Goal: Ask a question: Seek information or help from site administrators or community

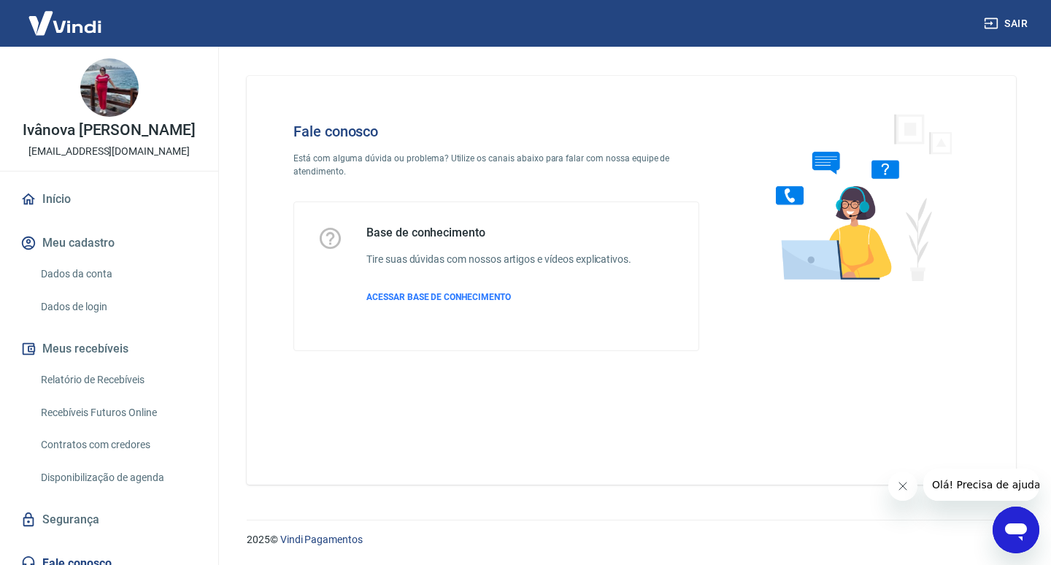
click at [1017, 530] on icon "Abrir janela de mensagens" at bounding box center [1016, 532] width 22 height 18
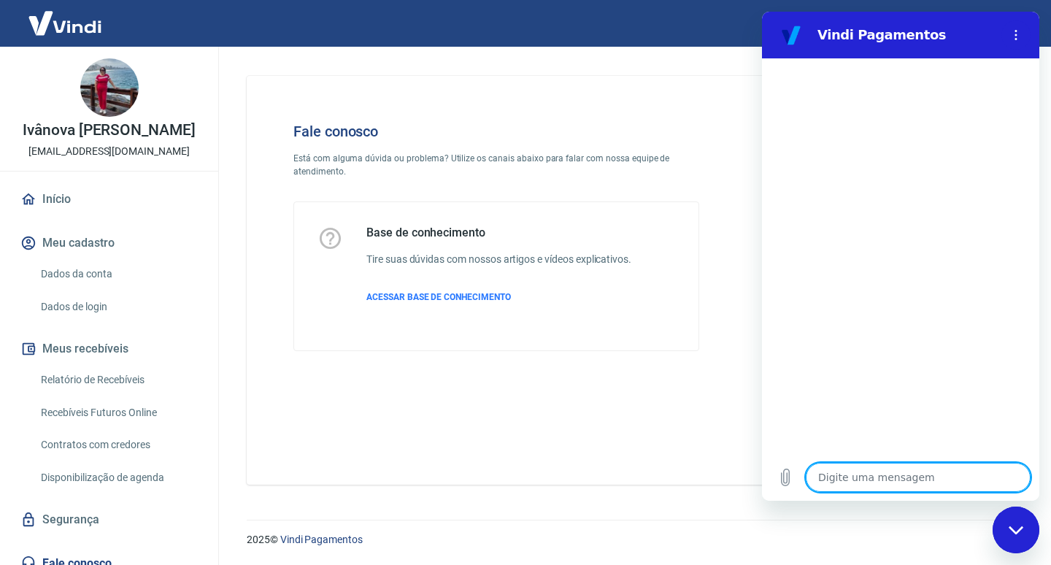
click at [852, 479] on textarea at bounding box center [918, 477] width 225 height 29
type textarea "b"
type textarea "x"
type textarea "bo"
type textarea "x"
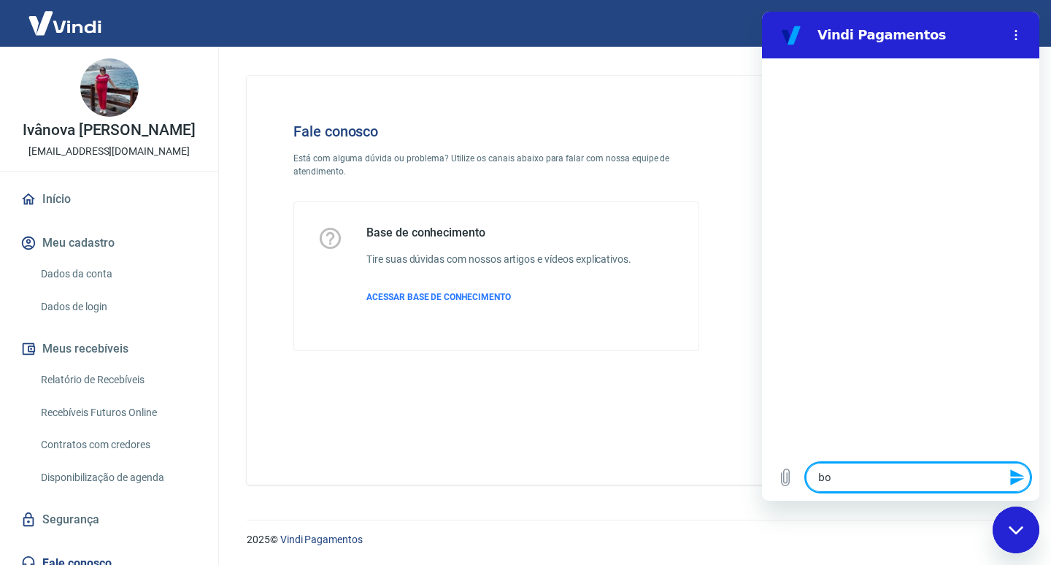
type textarea "bom"
type textarea "x"
type textarea "bom"
type textarea "x"
type textarea "bom d"
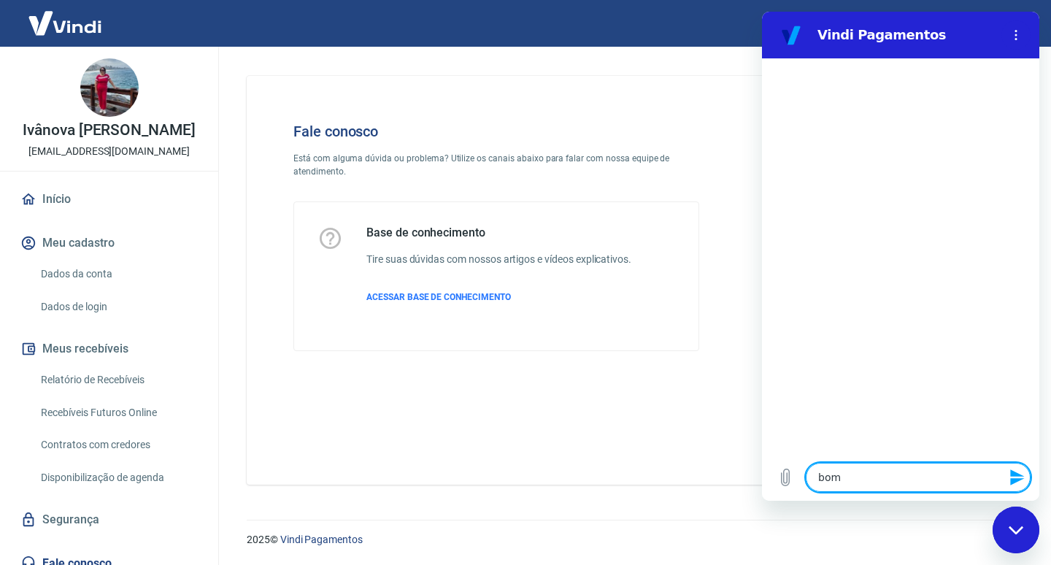
type textarea "x"
type textarea "bom di"
type textarea "x"
type textarea "bom dia"
type textarea "x"
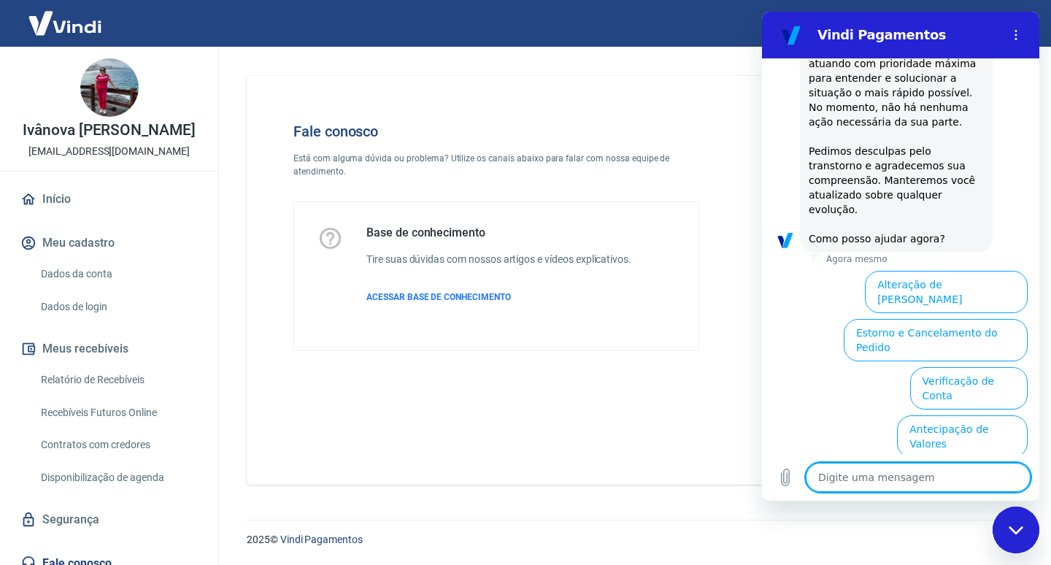
scroll to position [392, 0]
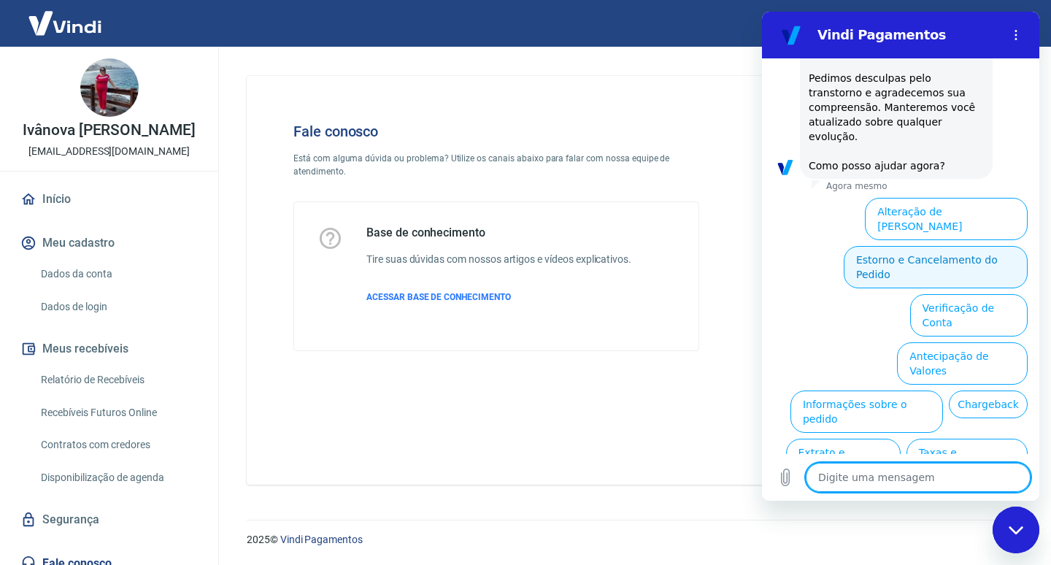
click at [960, 246] on button "Estorno e Cancelamento do Pedido" at bounding box center [936, 267] width 184 height 42
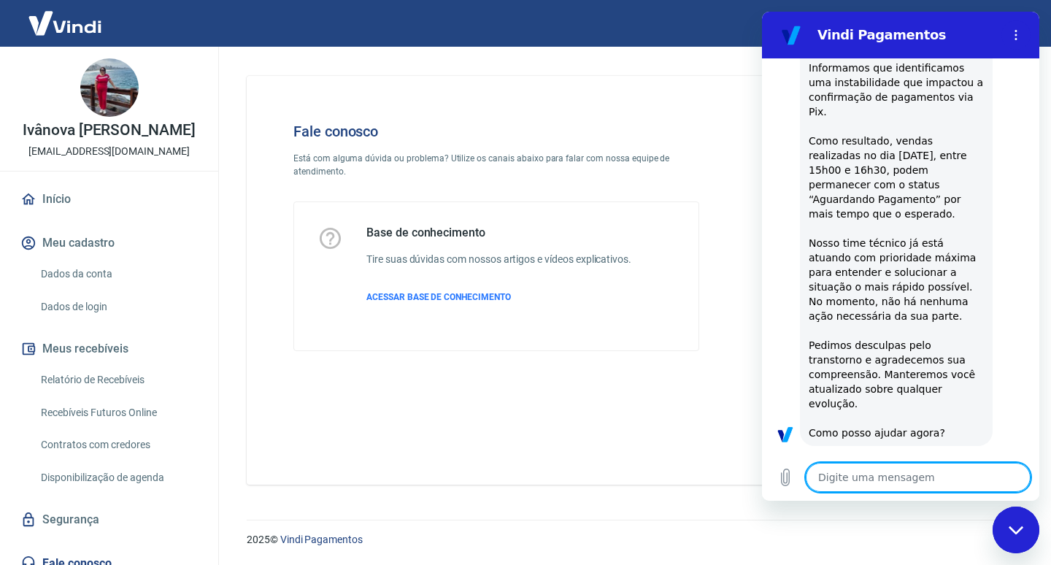
type textarea "x"
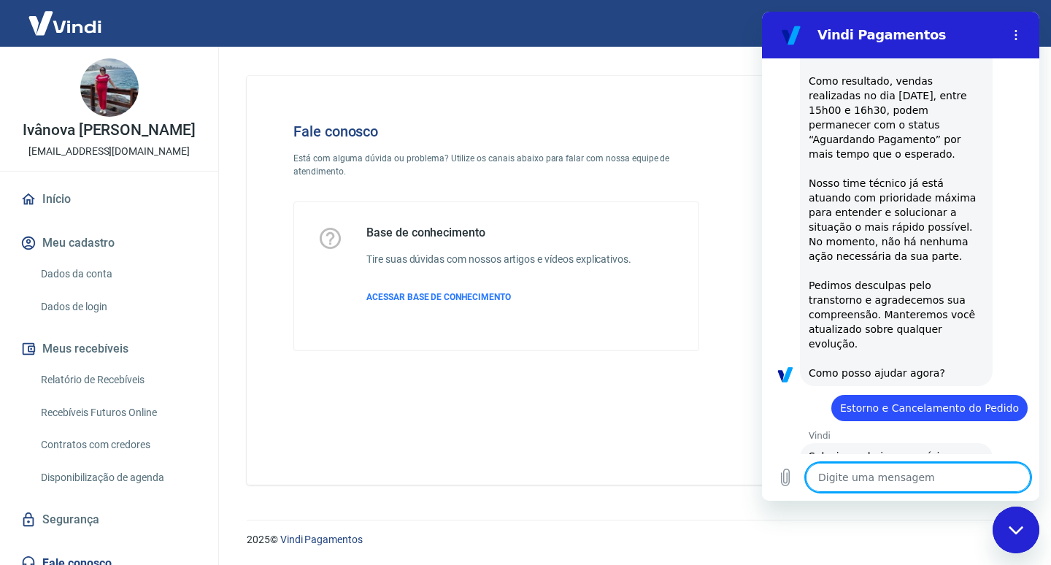
scroll to position [447, 0]
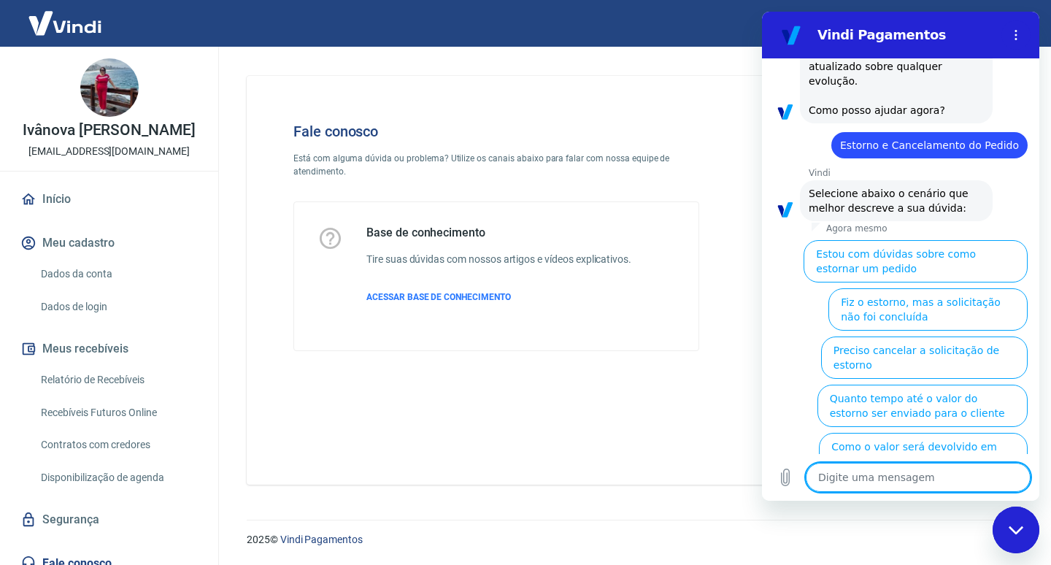
type textarea "p"
type textarea "x"
type textarea "pr"
type textarea "x"
type textarea "pre"
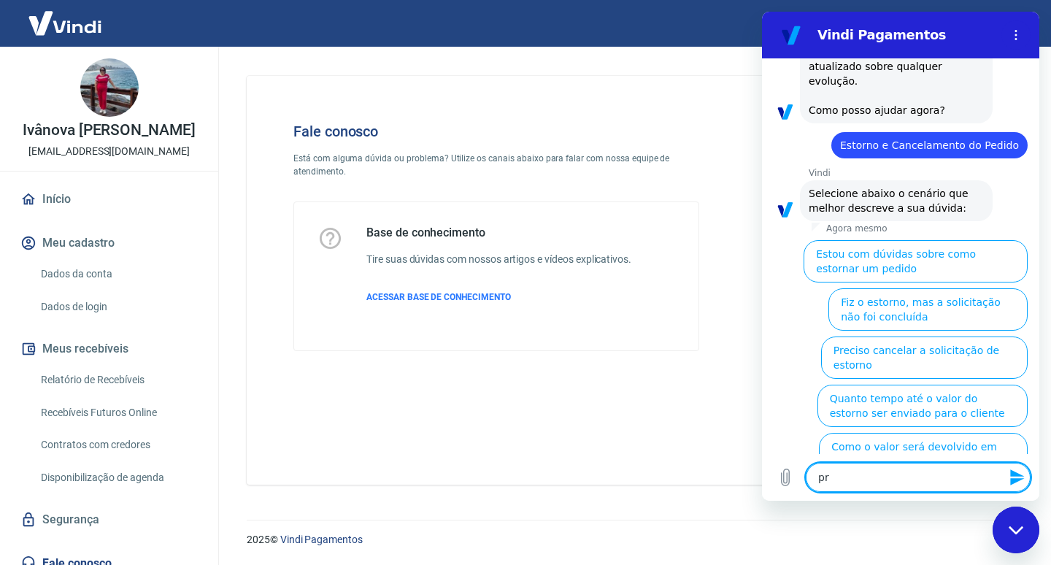
type textarea "x"
type textarea "prec"
type textarea "x"
type textarea "preci"
type textarea "x"
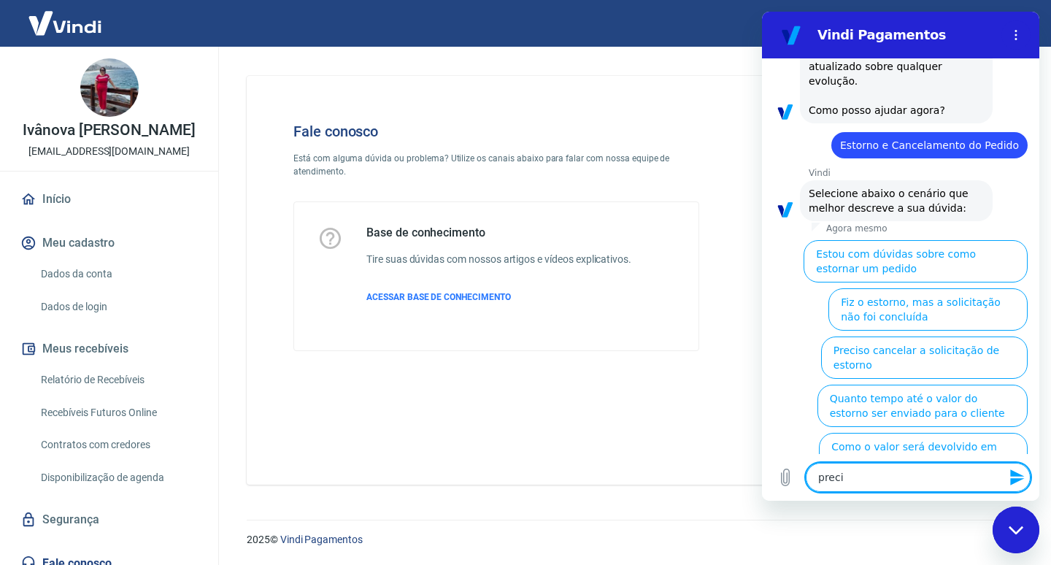
type textarea "precis"
type textarea "x"
type textarea "preciso"
type textarea "x"
type textarea "preciso"
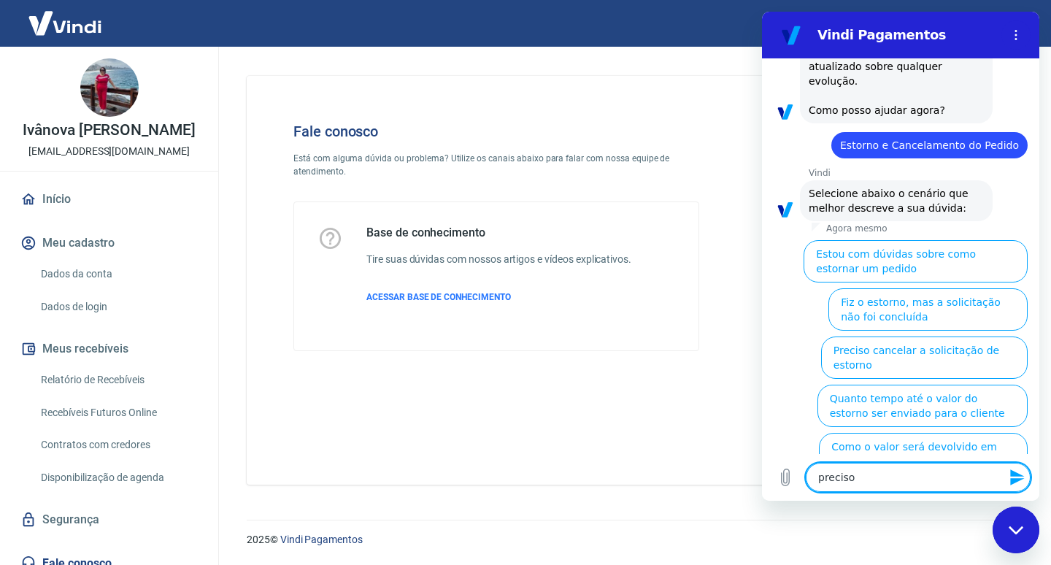
type textarea "x"
type textarea "preciso d"
type textarea "x"
type textarea "preciso de"
type textarea "x"
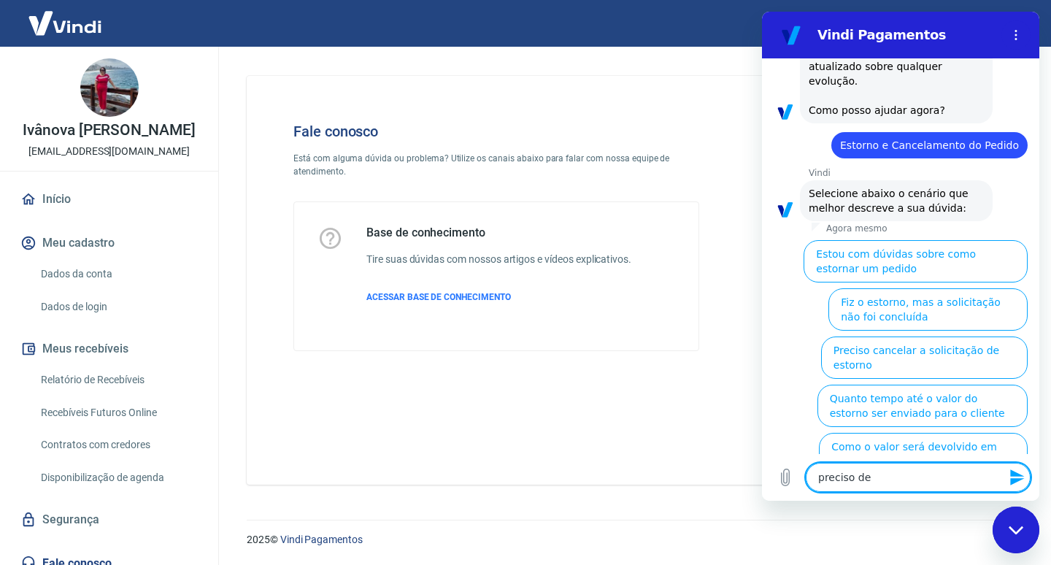
type textarea "preciso de"
type textarea "x"
type textarea "preciso de a"
type textarea "x"
type textarea "preciso de aj"
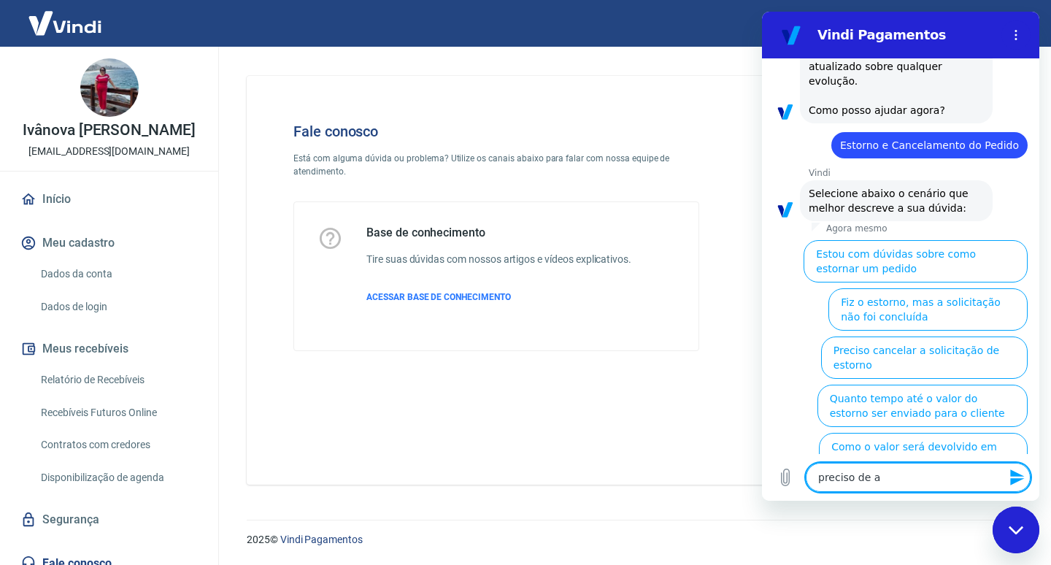
type textarea "x"
type textarea "preciso de aju"
type textarea "x"
type textarea "preciso de ajud"
type textarea "x"
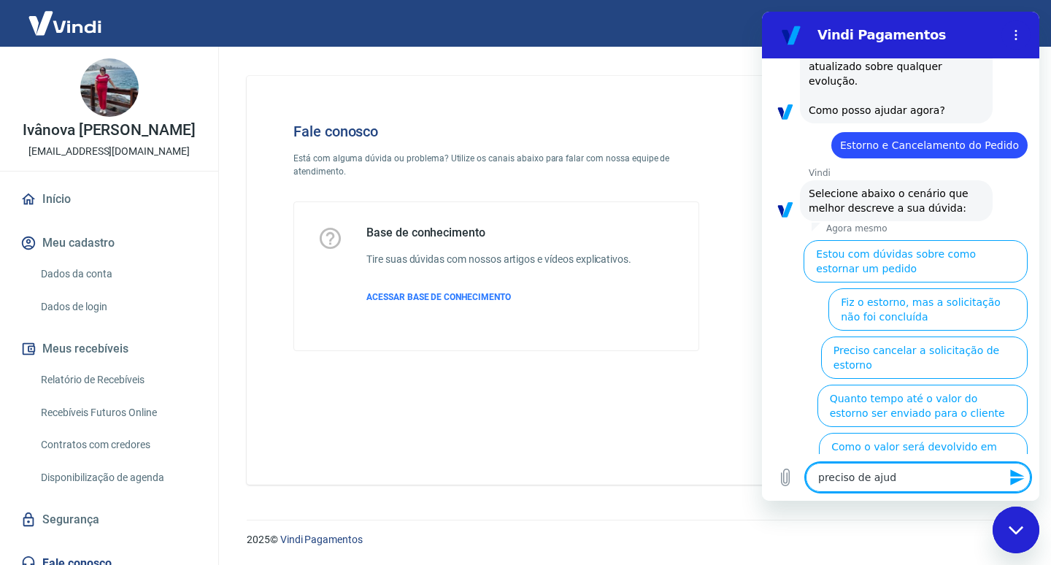
type textarea "preciso de ajuda"
type textarea "x"
type textarea "preciso de ajuda"
type textarea "x"
type textarea "preciso de ajuda c"
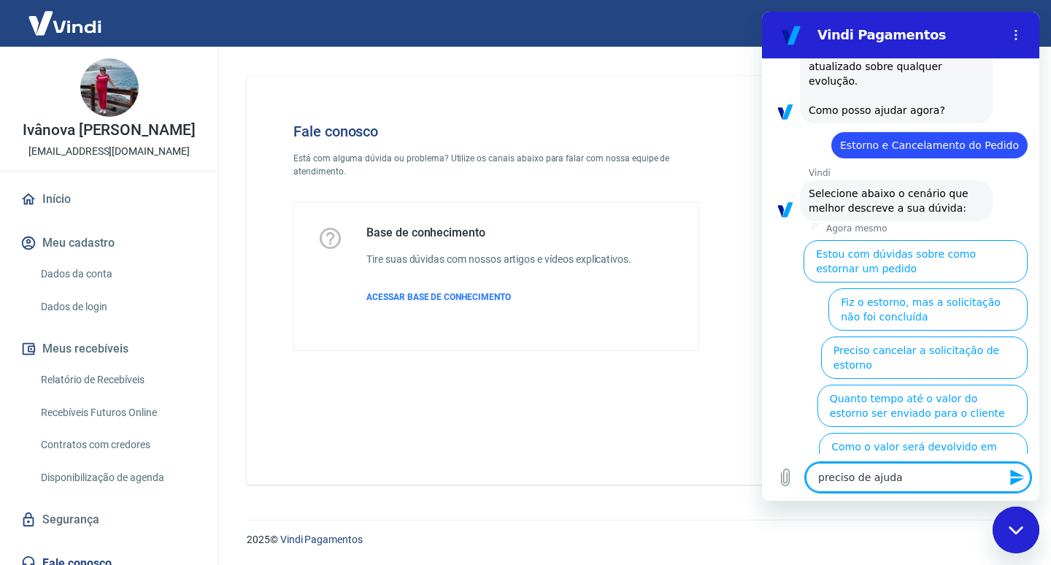
type textarea "x"
type textarea "preciso de ajuda co"
type textarea "x"
type textarea "preciso de ajuda com"
type textarea "x"
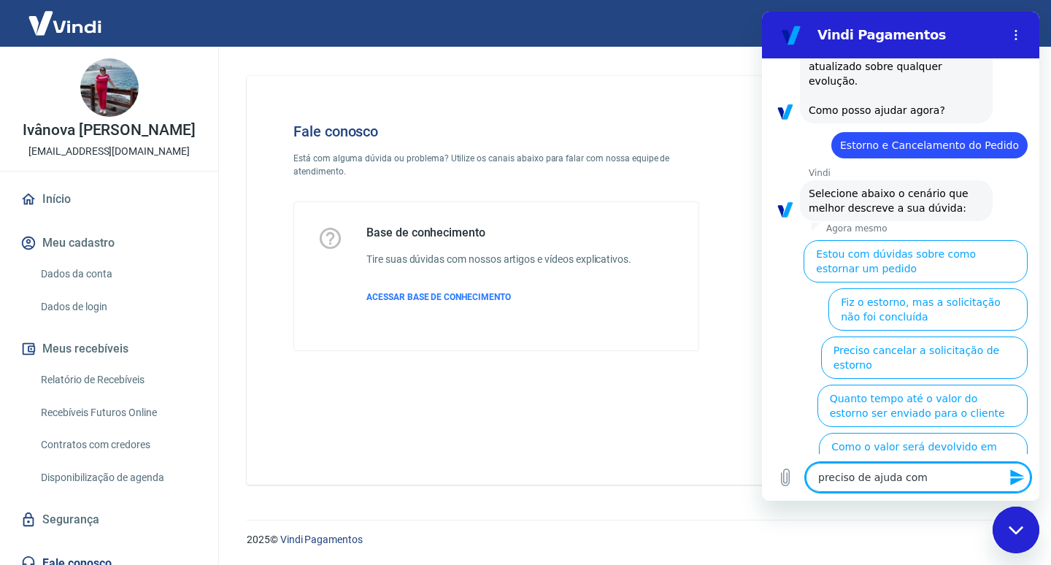
type textarea "preciso de ajuda com"
type textarea "x"
type textarea "preciso de ajuda com o"
type textarea "x"
type textarea "preciso de ajuda com o"
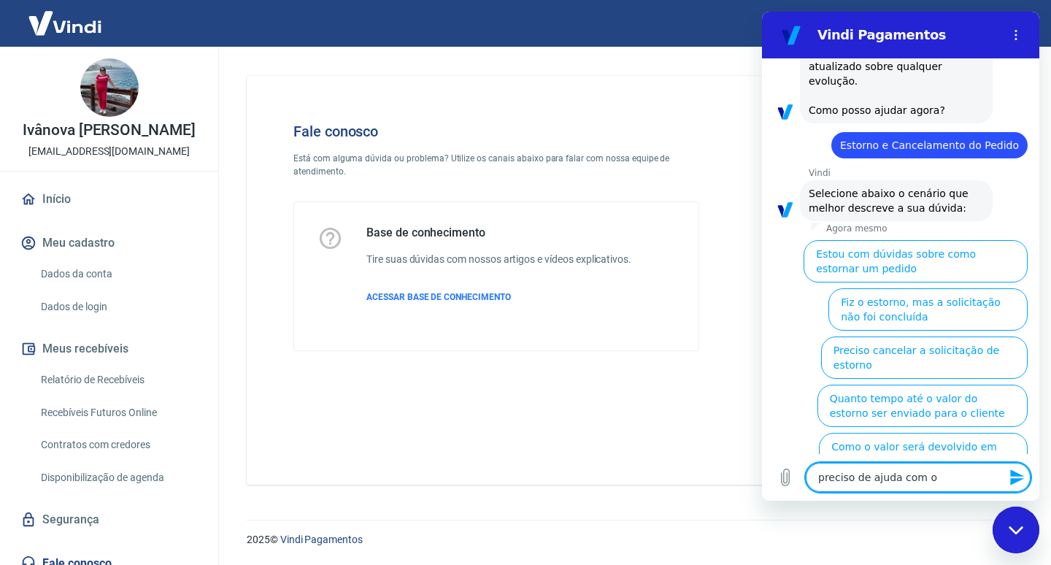
type textarea "x"
type textarea "preciso de ajuda com o p"
type textarea "x"
type textarea "preciso de ajuda com o pe"
type textarea "x"
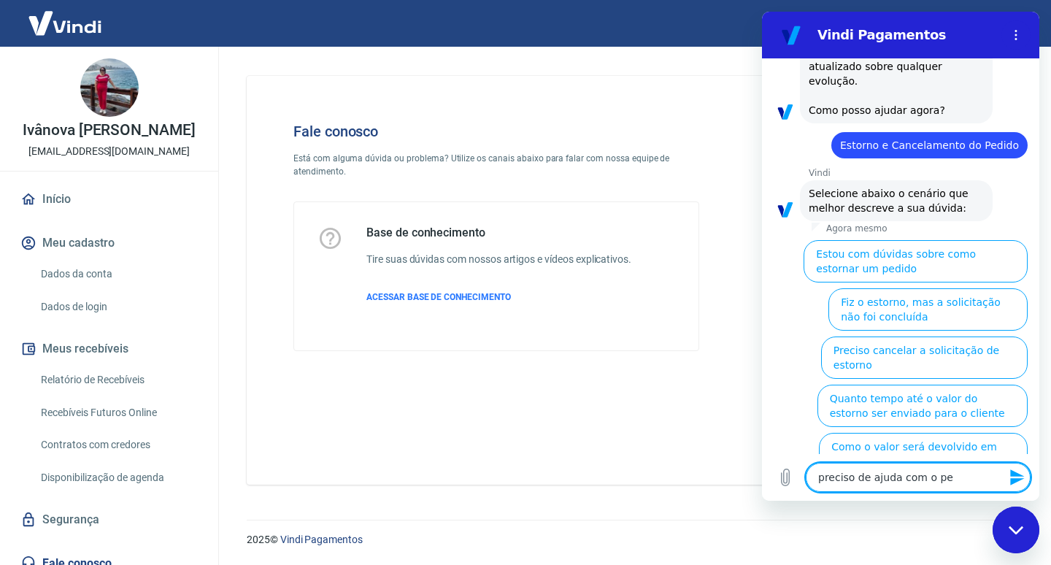
type textarea "preciso de ajuda com o ped"
type textarea "x"
type textarea "preciso de ajuda com o pedi"
type textarea "x"
type textarea "preciso de ajuda com o pedid"
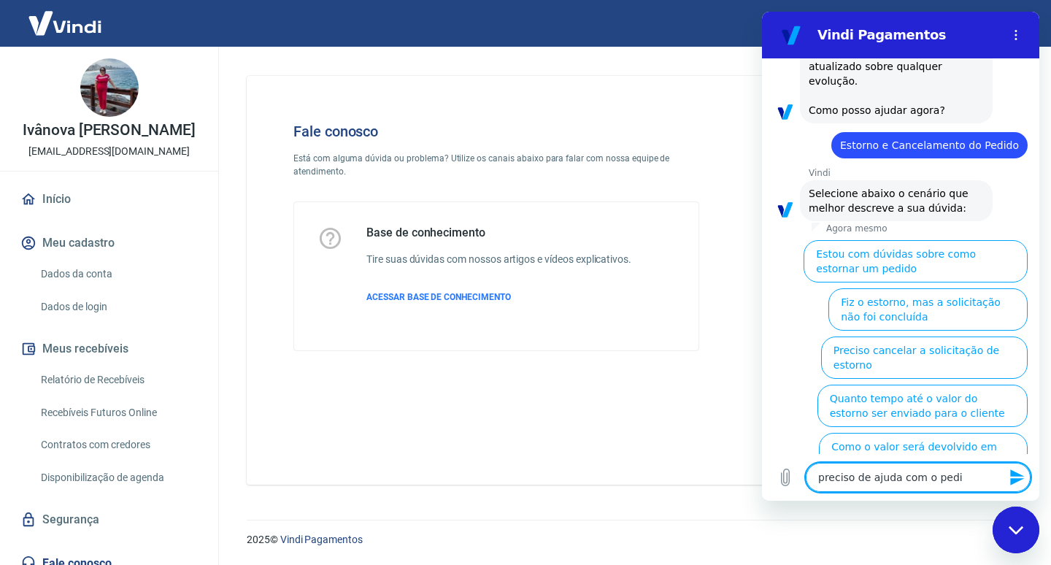
type textarea "x"
type textarea "preciso de ajuda com o pedido"
type textarea "x"
type textarea "preciso de ajuda com o pedido"
type textarea "x"
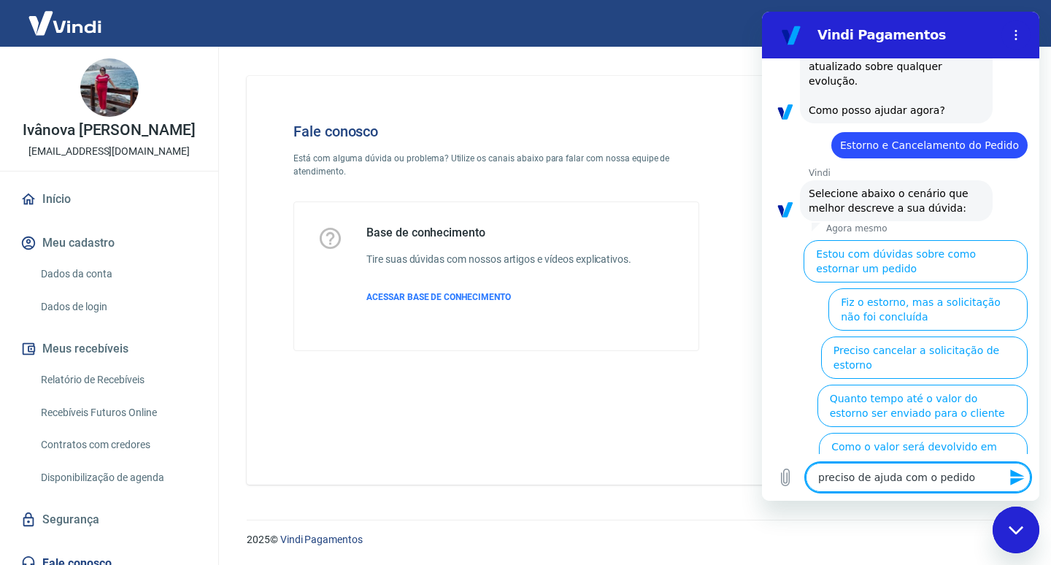
type textarea "preciso de ajuda com o pedido"
type textarea "x"
paste textarea "pedido DD-20194-63723851"
type textarea "preciso de ajuda com o pedido pedido DD-20194-63723851"
type textarea "x"
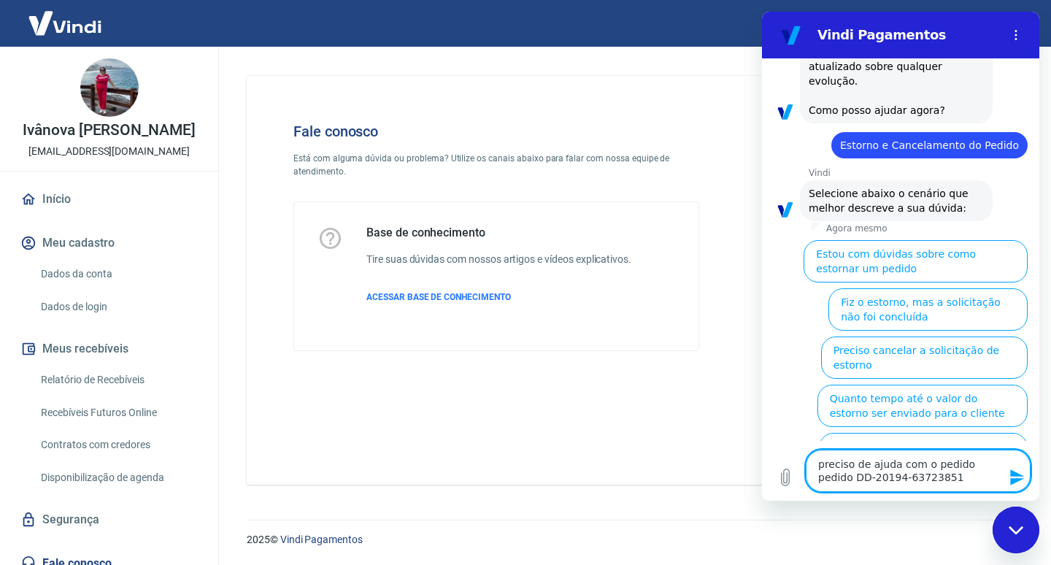
drag, startPoint x: 960, startPoint y: 463, endPoint x: 997, endPoint y: 461, distance: 37.2
click at [997, 461] on textarea "preciso de ajuda com o pedido pedido DD-20194-63723851" at bounding box center [918, 471] width 225 height 42
type textarea "preciso de ajuda com o pedido DD-20194-63723851"
type textarea "x"
type textarea "preciso de ajuda com o pedido DD-20194-63723851"
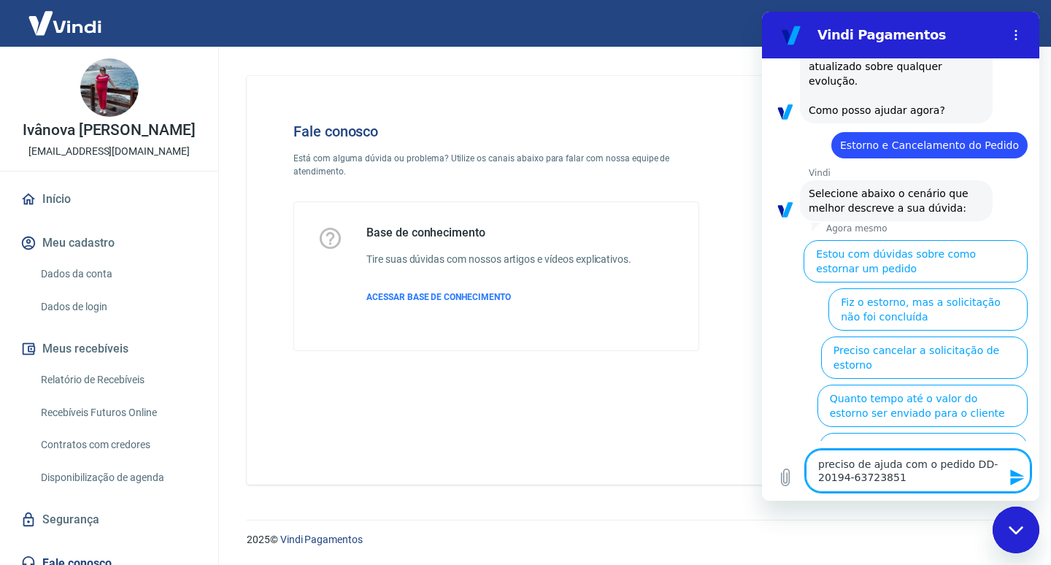
click at [1017, 474] on icon "Enviar mensagem" at bounding box center [1017, 477] width 14 height 16
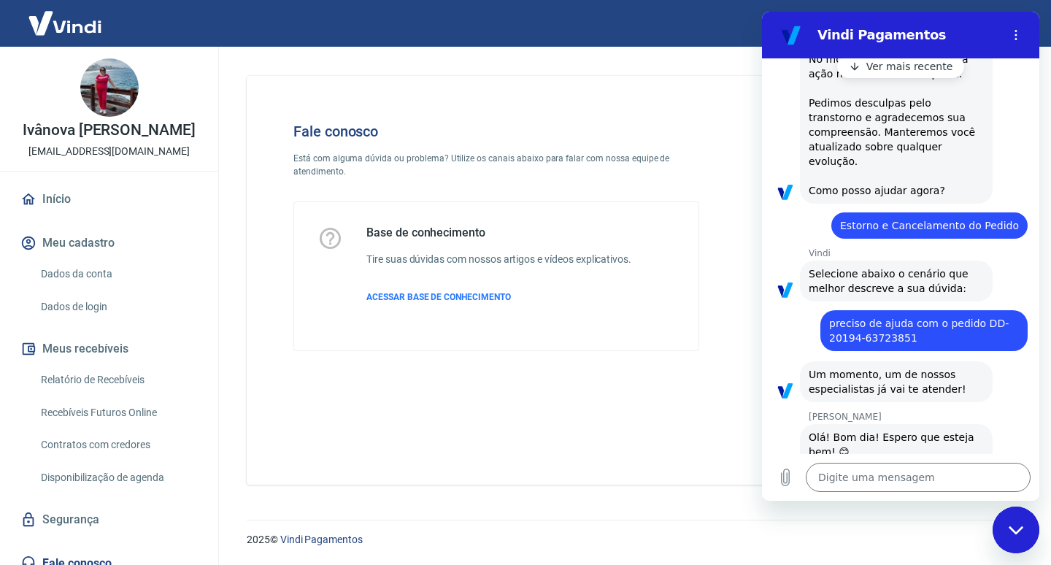
scroll to position [380, 0]
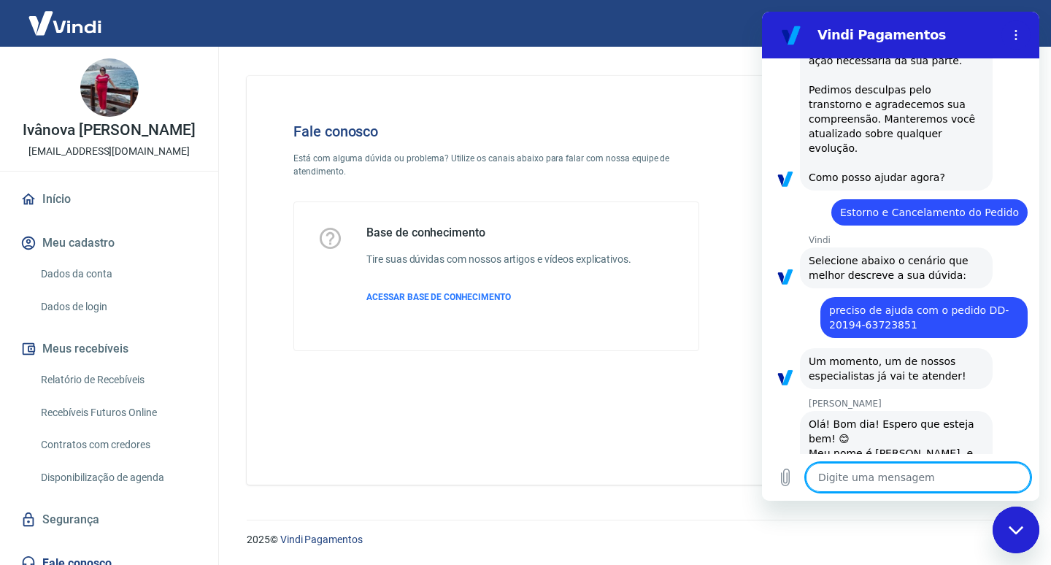
type textarea "x"
click at [868, 479] on textarea at bounding box center [918, 477] width 225 height 29
type textarea "O"
type textarea "x"
type textarea "Oi"
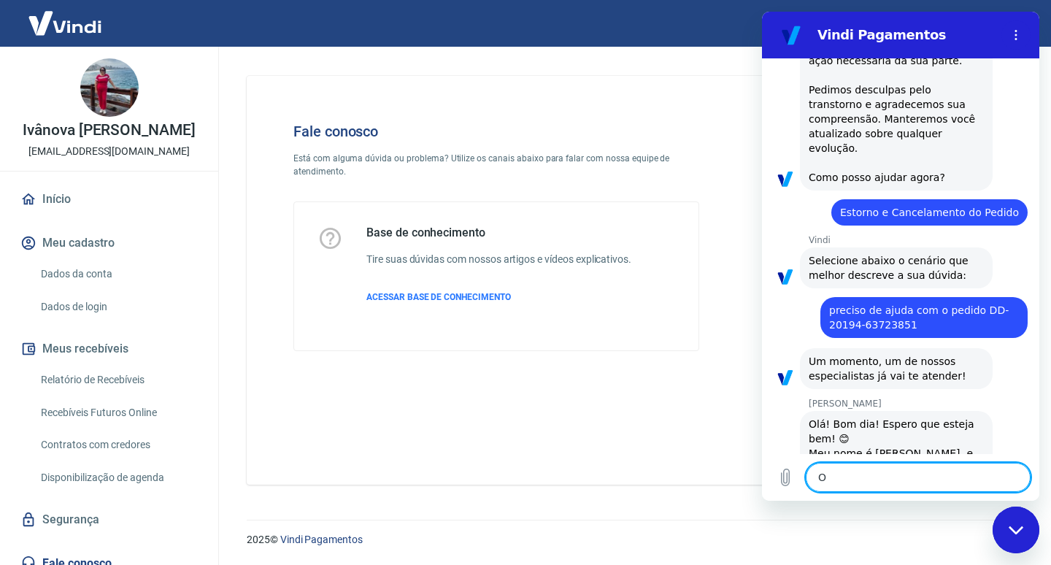
type textarea "x"
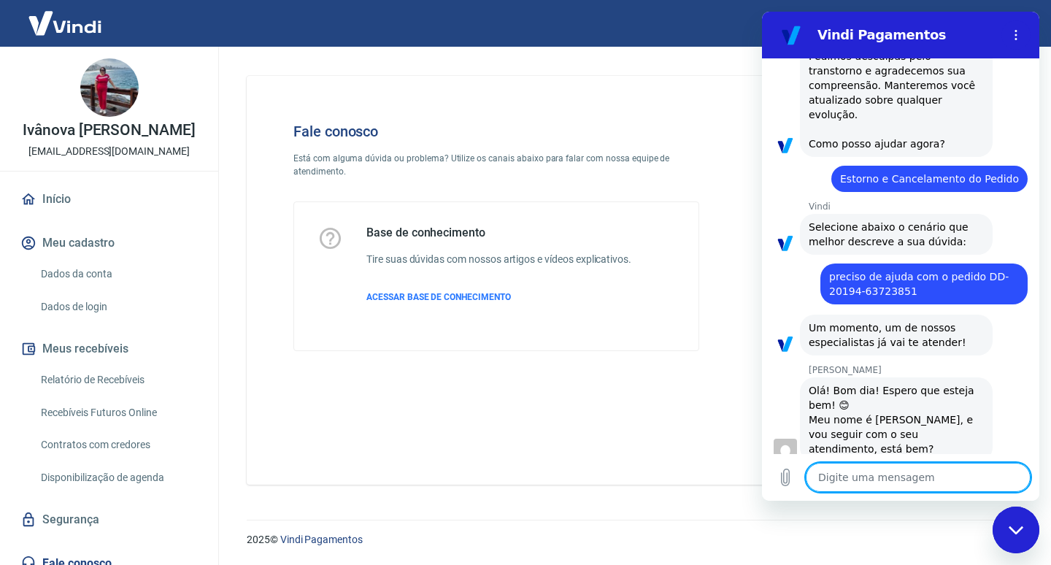
type textarea "x"
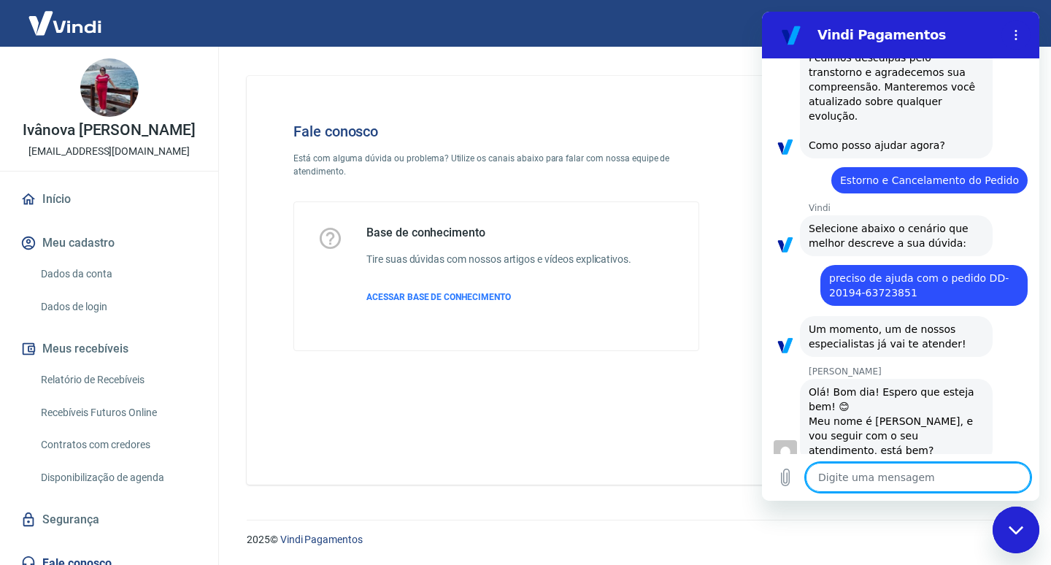
scroll to position [415, 0]
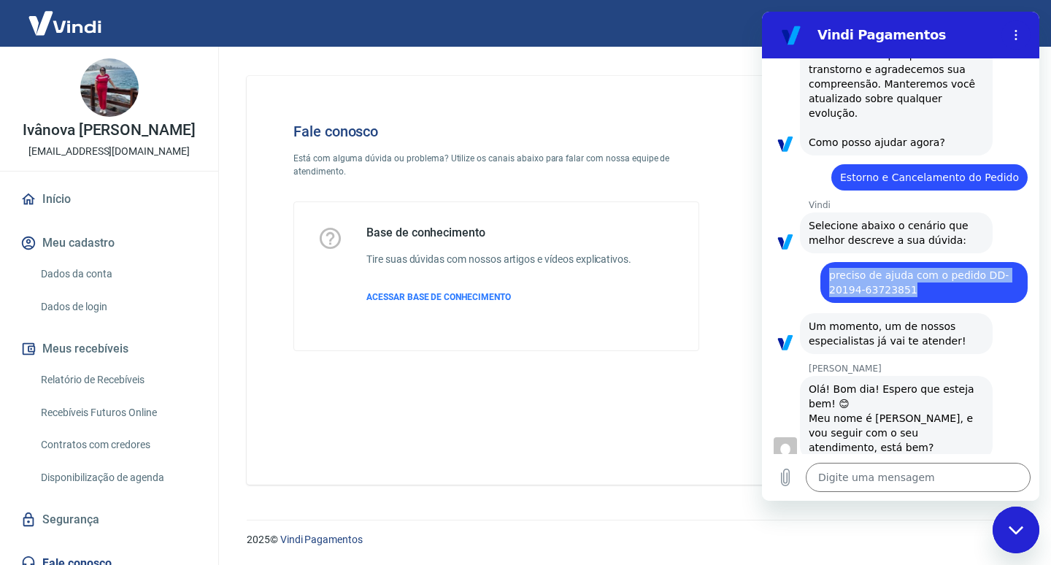
drag, startPoint x: 830, startPoint y: 233, endPoint x: 931, endPoint y: 246, distance: 101.6
click at [931, 262] on div "diz: preciso de ajuda com o pedido DD-20194-63723851" at bounding box center [923, 282] width 207 height 41
copy span "preciso de ajuda com o pedido DD-20194-63723851"
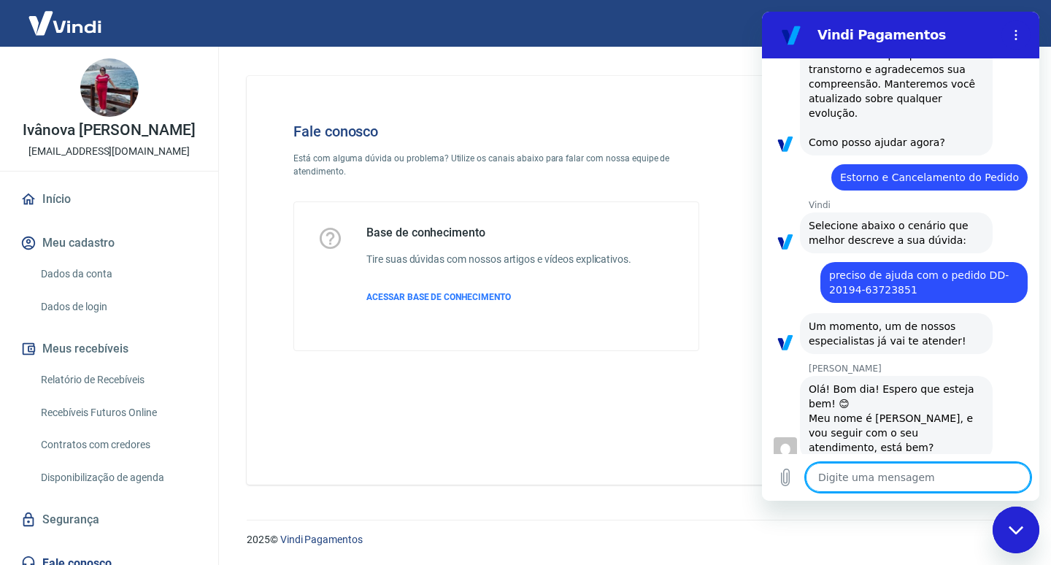
click at [838, 481] on textarea at bounding box center [918, 477] width 225 height 29
paste textarea "preciso de ajuda com o pedido DD-20194-63723851"
type textarea "preciso de ajuda com o pedido DD-20194-63723851"
type textarea "x"
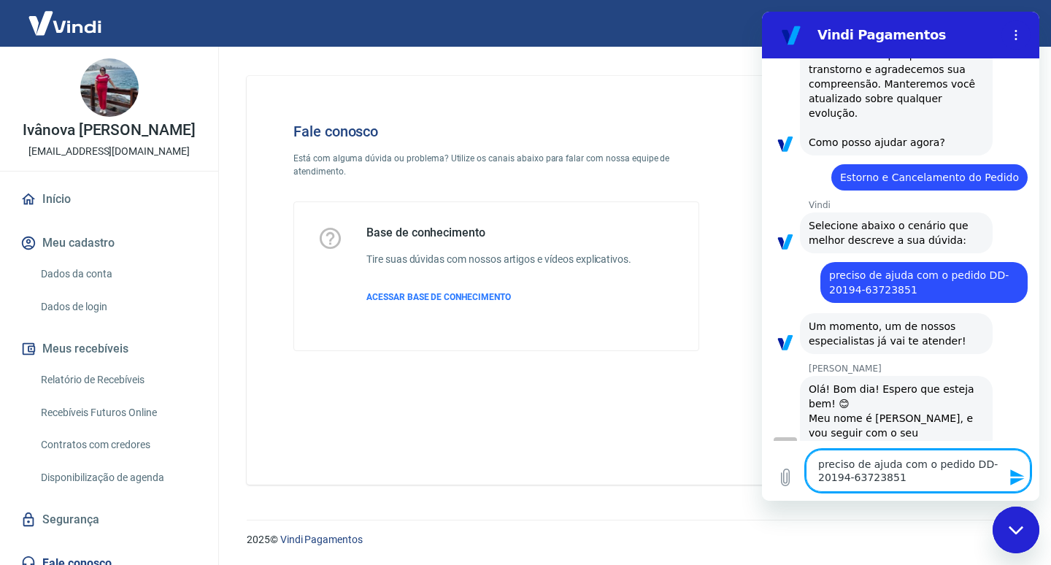
type textarea "preciso de ajuda com o pedido DD-20194-63723851"
click at [1018, 523] on div "Fechar janela de mensagens" at bounding box center [1016, 530] width 44 height 44
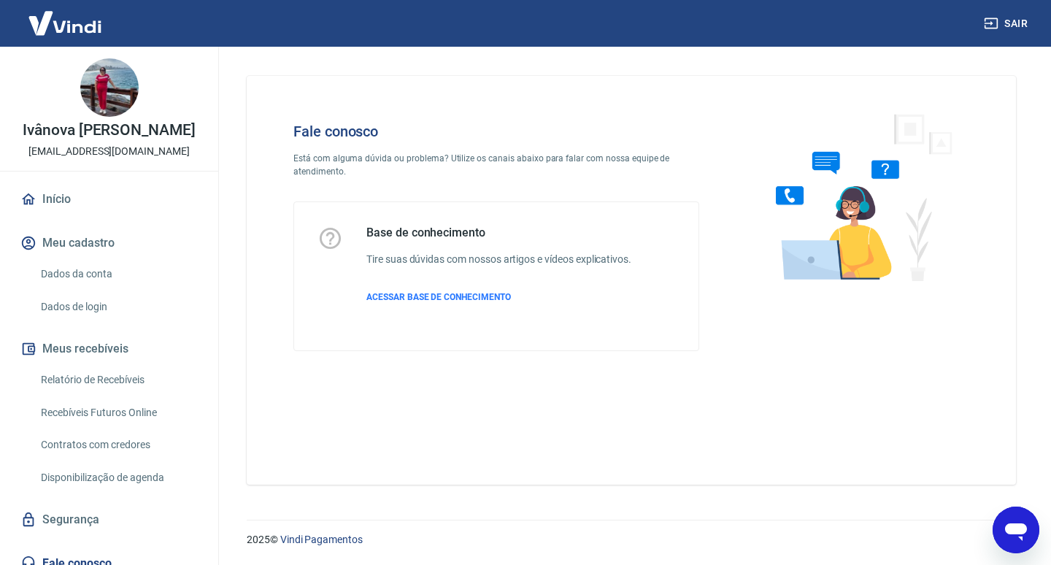
click at [1012, 532] on icon "Abrir janela de mensagens" at bounding box center [1016, 532] width 22 height 18
type textarea "x"
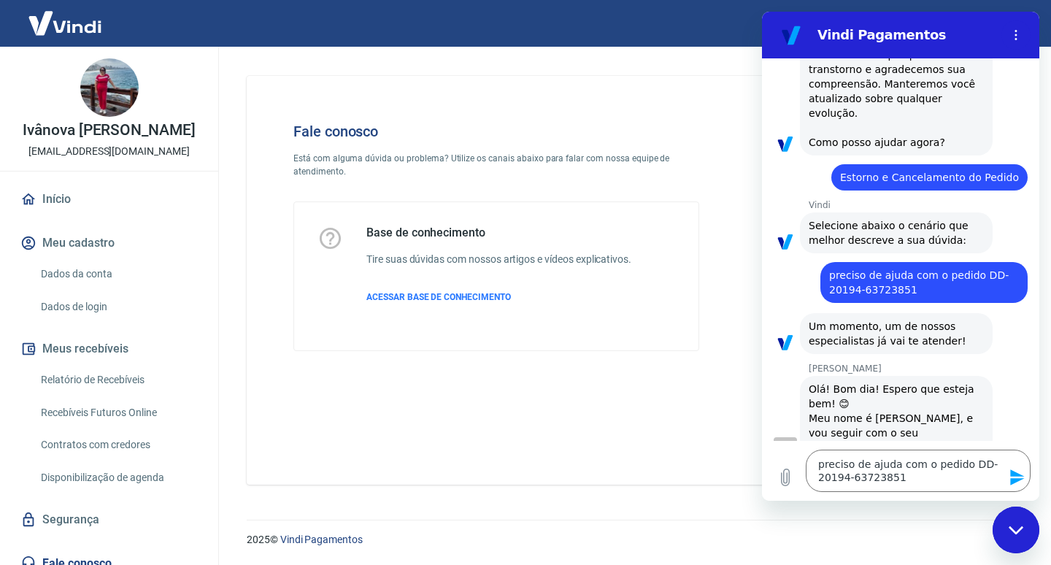
scroll to position [428, 0]
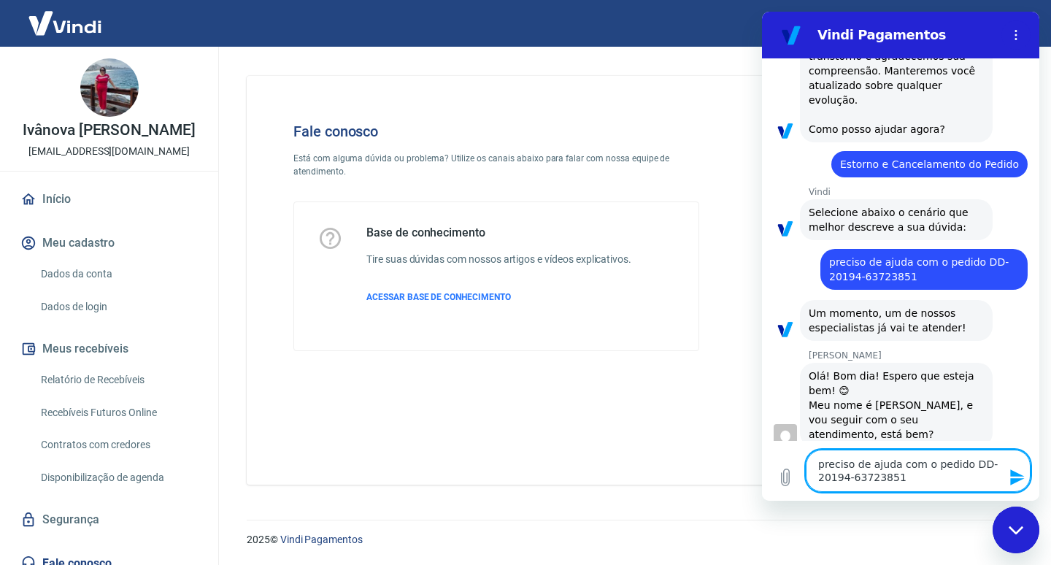
click at [1017, 471] on icon "Enviar mensagem" at bounding box center [1017, 477] width 18 height 18
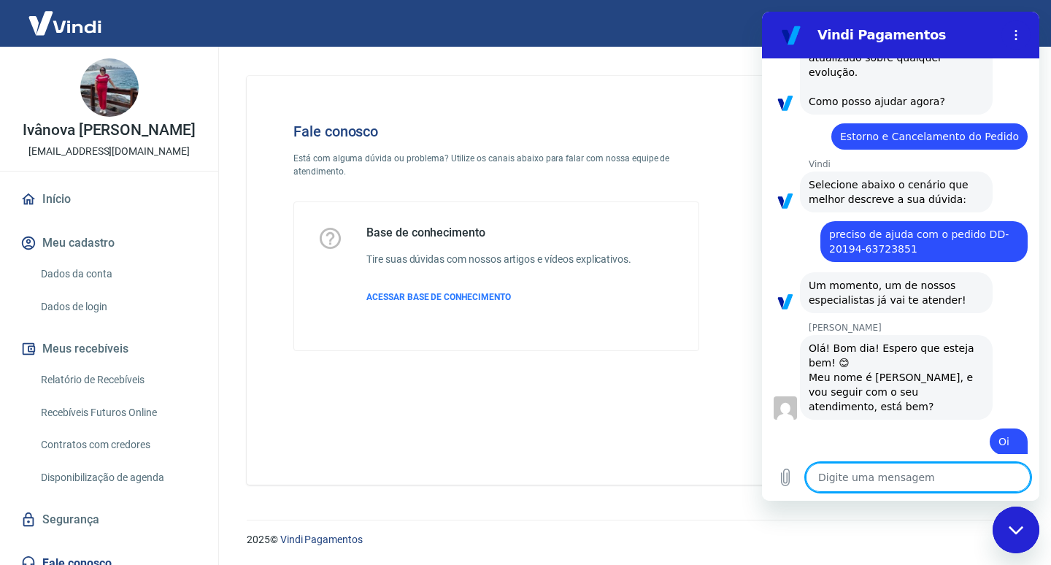
type textarea "x"
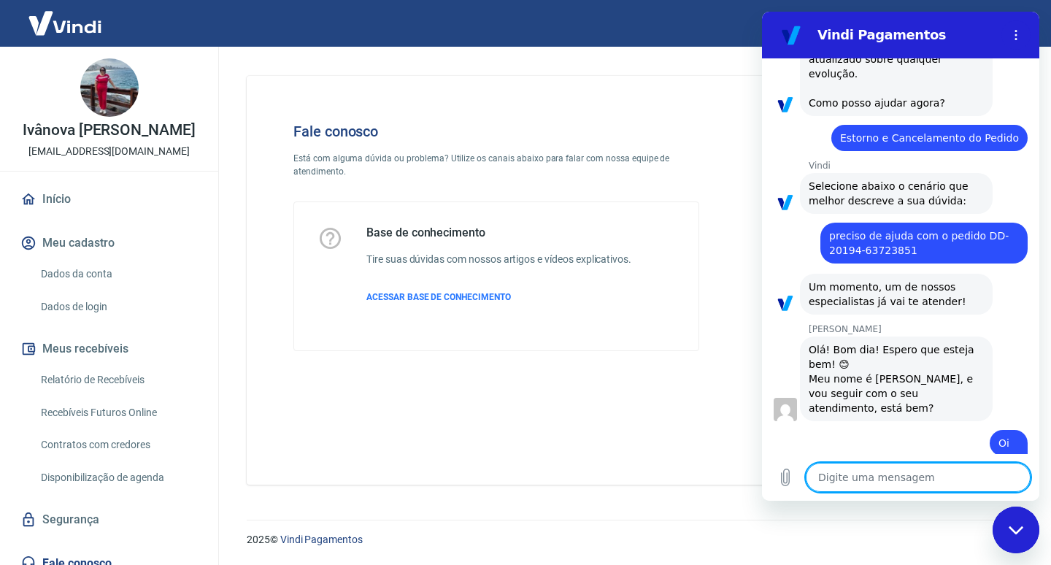
scroll to position [458, 0]
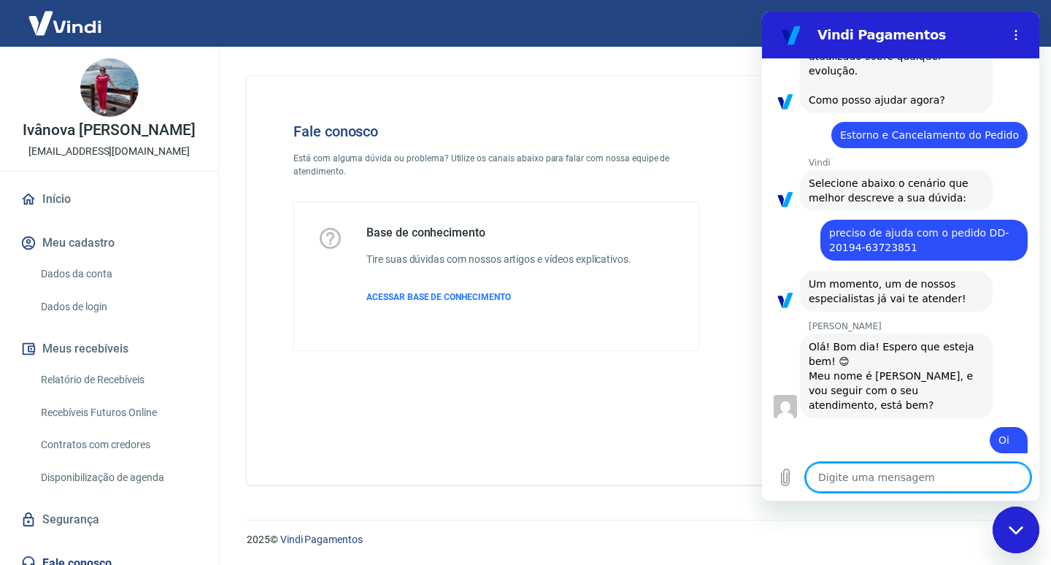
click at [834, 473] on textarea at bounding box center [918, 477] width 225 height 29
type textarea "n"
type textarea "x"
type textarea "no"
type textarea "x"
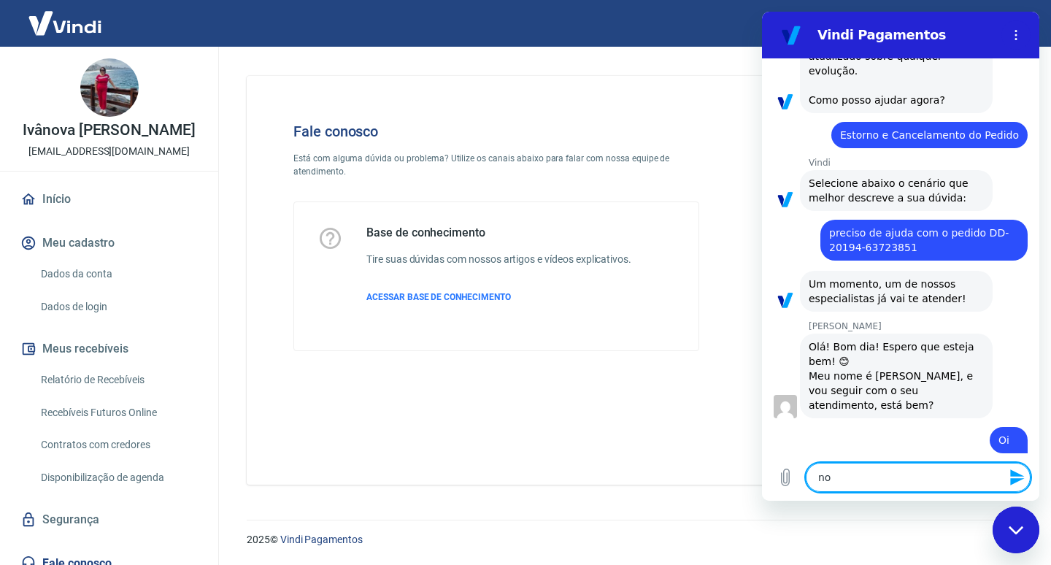
type textarea "no"
type textarea "x"
type textarea "no s"
type textarea "x"
type textarea "no si"
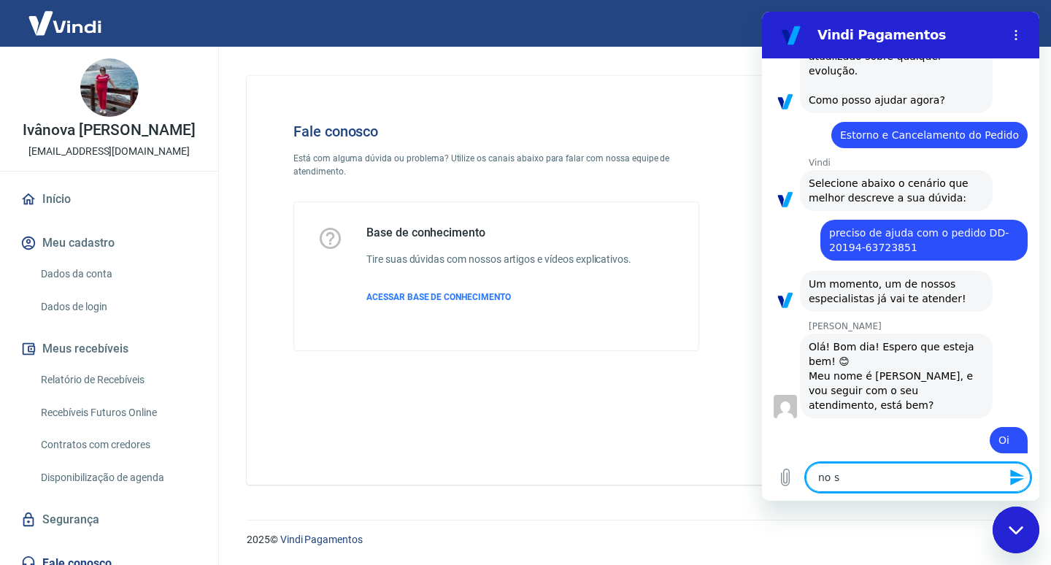
type textarea "x"
type textarea "no sit"
type textarea "x"
type textarea "no site"
type textarea "x"
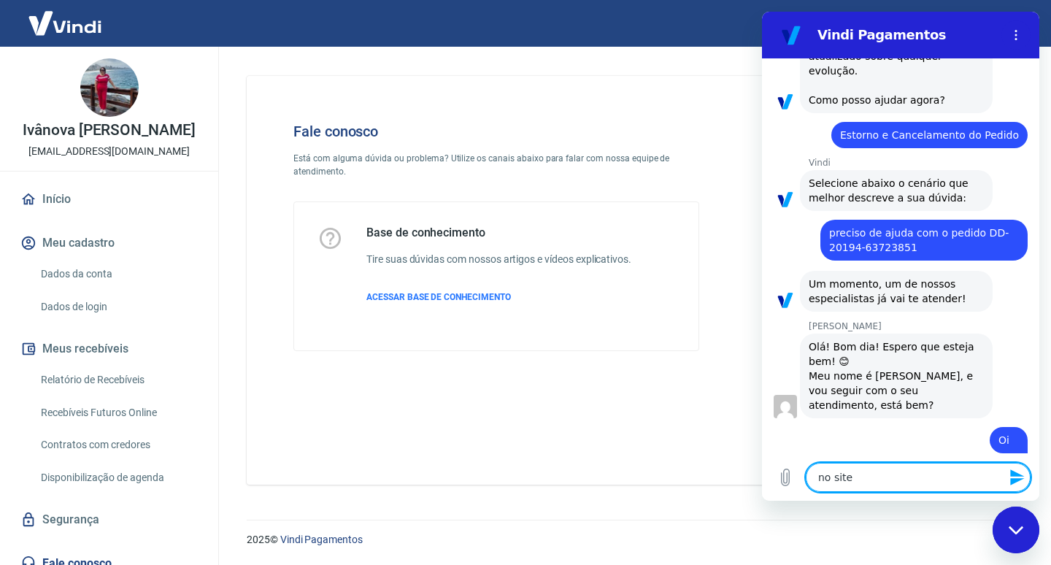
type textarea "no site"
type textarea "x"
type textarea "no site d"
type textarea "x"
type textarea "no site do"
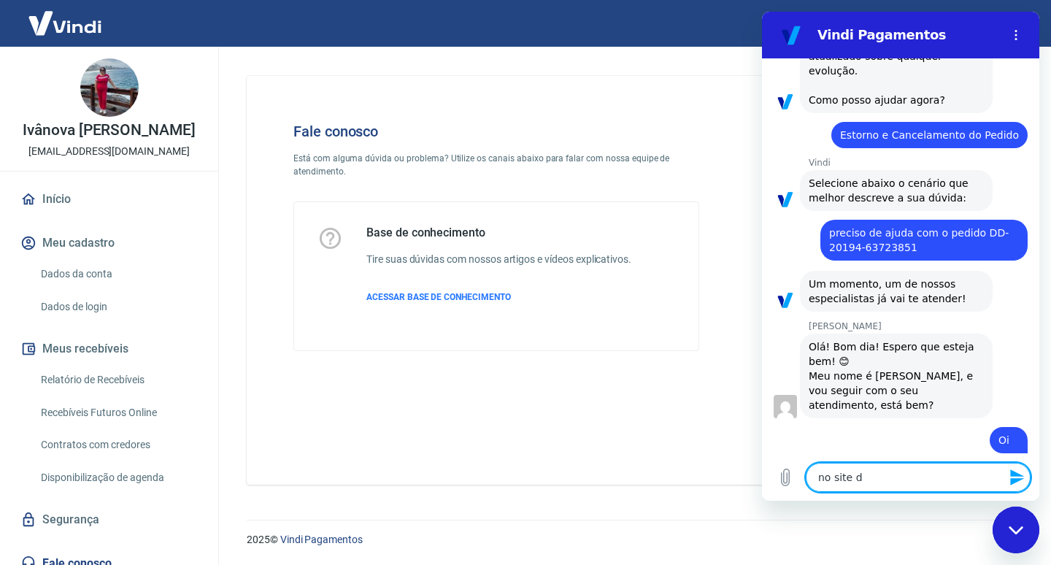
type textarea "x"
type textarea "no site do"
type textarea "x"
type textarea "no site do d"
type textarea "x"
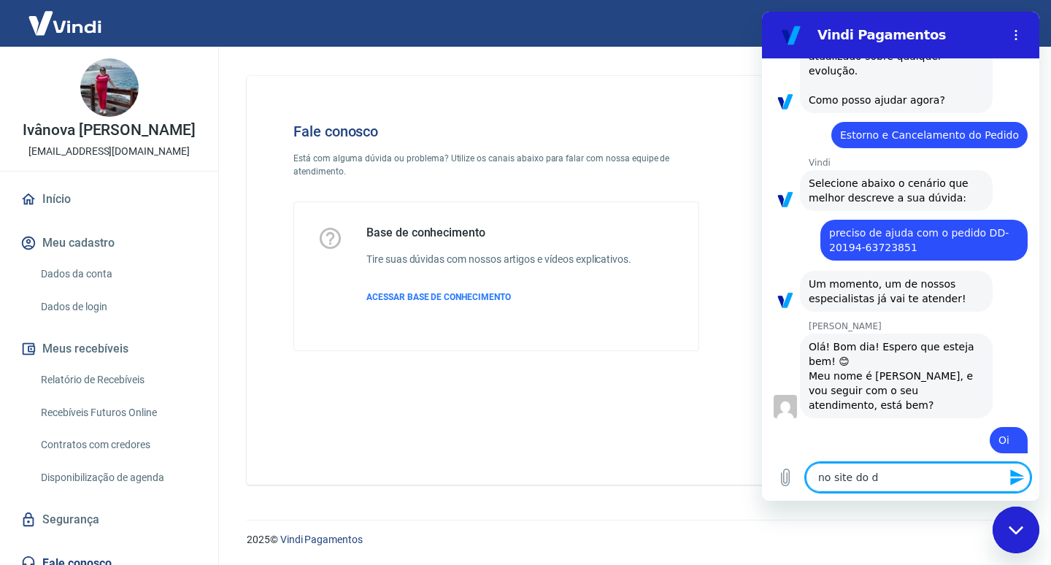
type textarea "no site do de"
type textarea "x"
type textarea "no site do del"
type textarea "x"
type textarea "no site do deli"
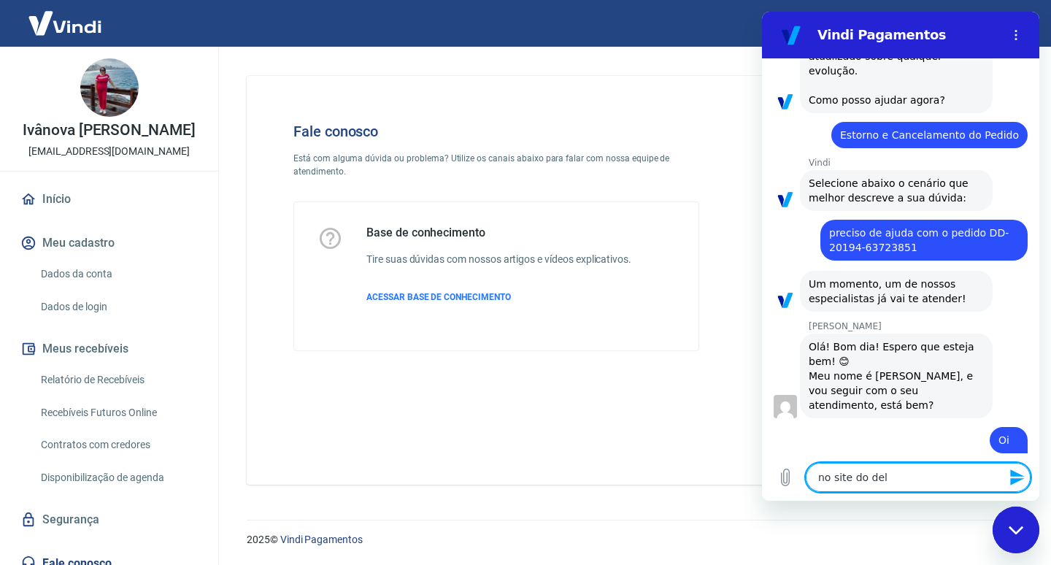
type textarea "x"
type textarea "no site do deliv"
type textarea "x"
type textarea "no site do delive"
type textarea "x"
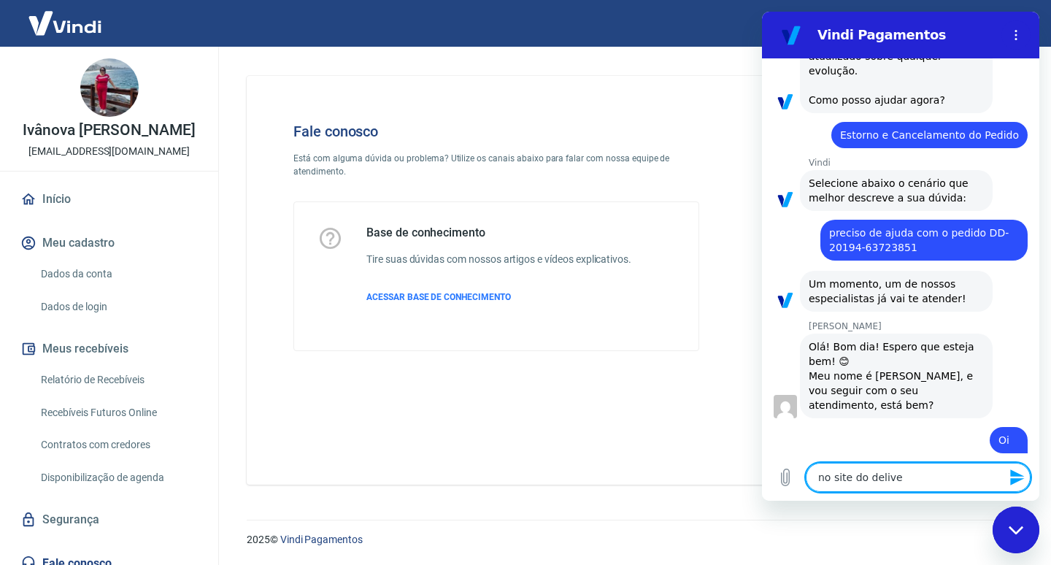
type textarea "no site do deliver"
type textarea "x"
type textarea "no site do delivery"
type textarea "x"
type textarea "no site do delivery"
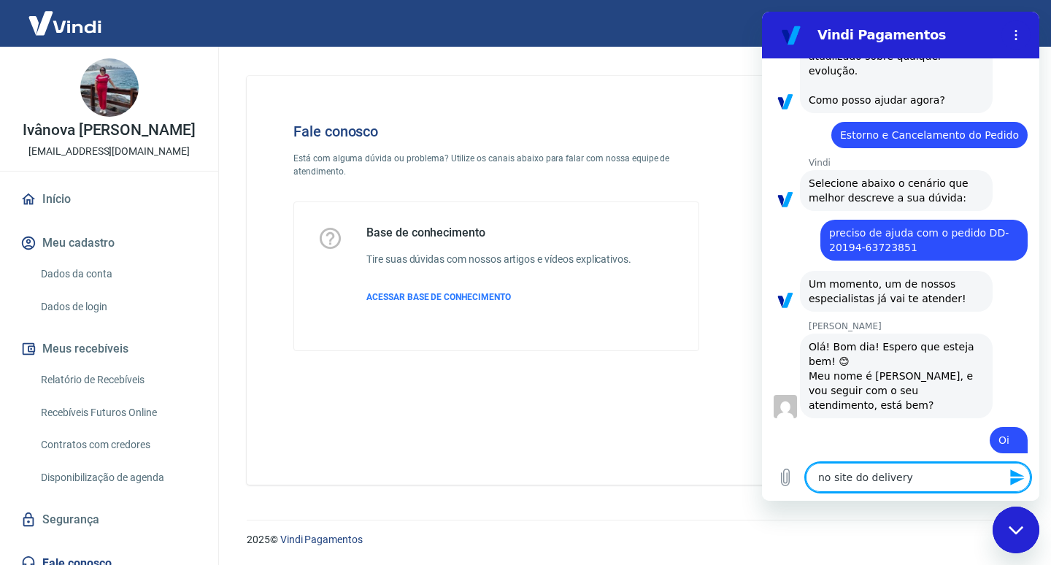
type textarea "x"
type textarea "no site do delivery e"
type textarea "x"
type textarea "no site do delivery el"
type textarea "x"
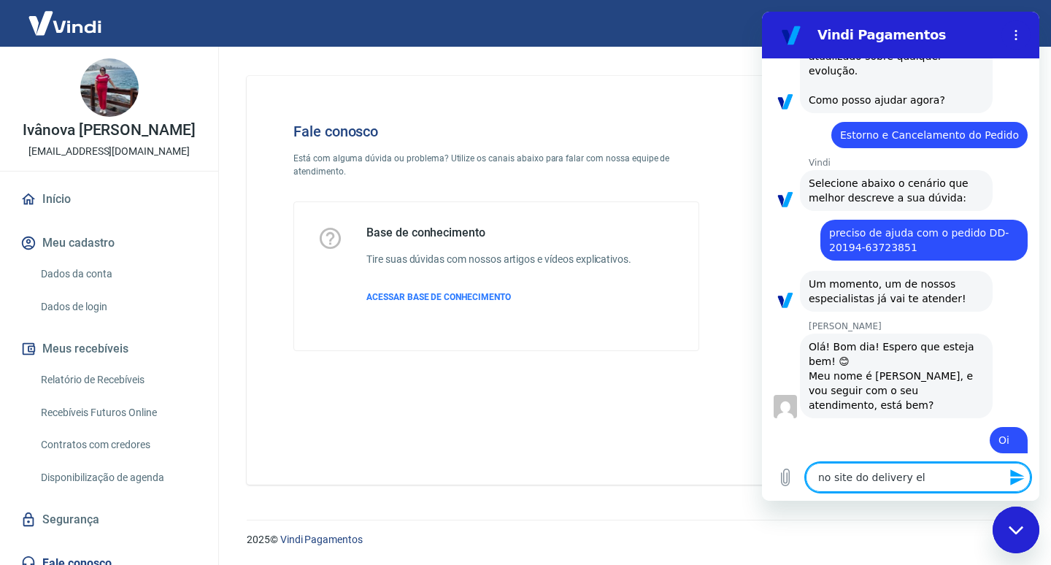
type textarea "no site do delivery ele"
type textarea "x"
type textarea "no site do delivery ele"
type textarea "x"
type textarea "no site do delivery ele c"
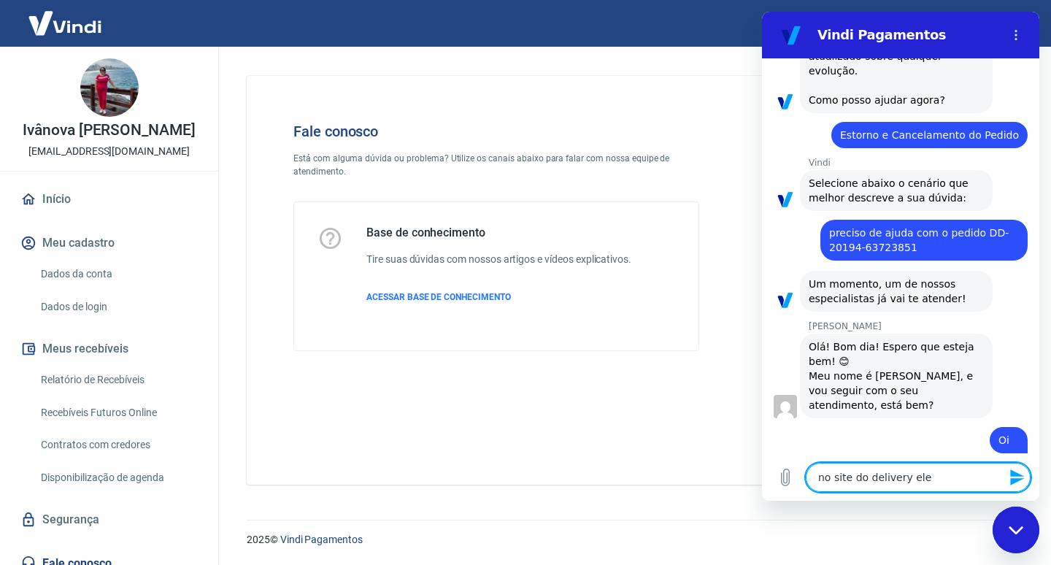
type textarea "x"
type textarea "no site do delivery ele co"
type textarea "x"
type textarea "no site do delivery ele con"
type textarea "x"
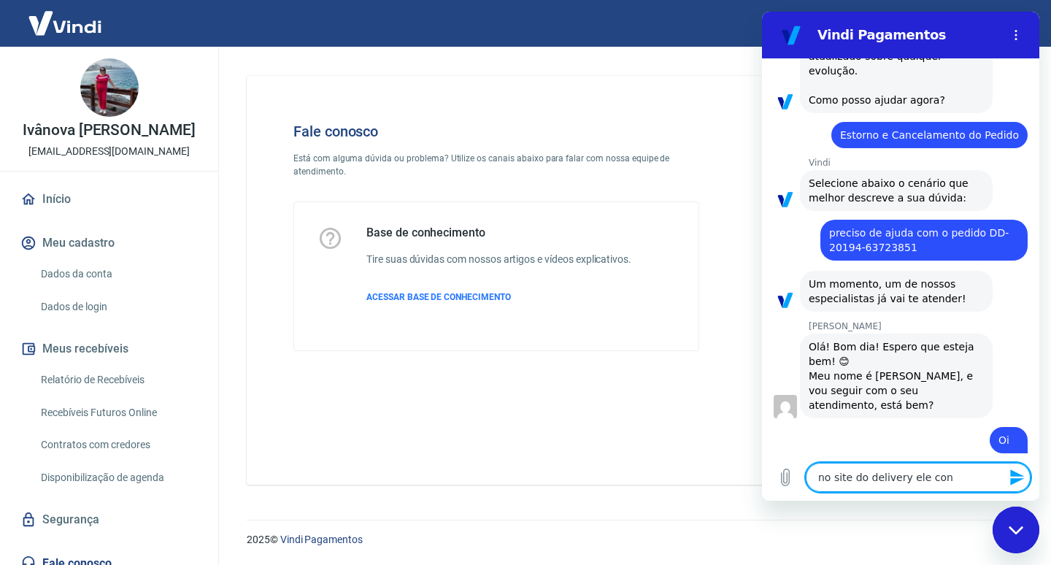
type textarea "no site do delivery ele cons"
type textarea "x"
type textarea "no site do delivery ele const"
type textarea "x"
type textarea "no site do delivery ele consta"
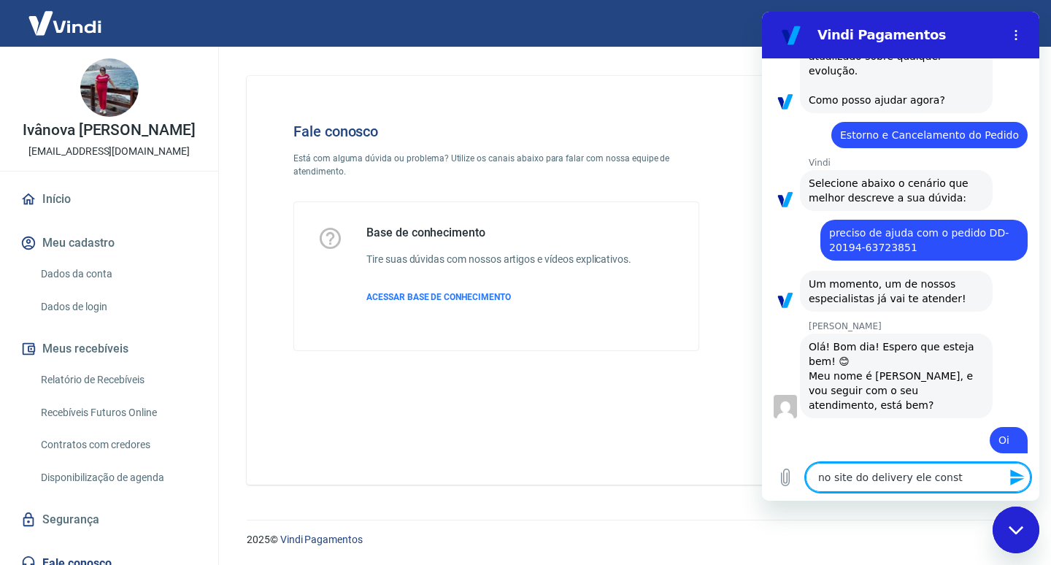
type textarea "x"
type textarea "no site do delivery ele consta"
type textarea "x"
type textarea "no site do delivery ele consta c"
type textarea "x"
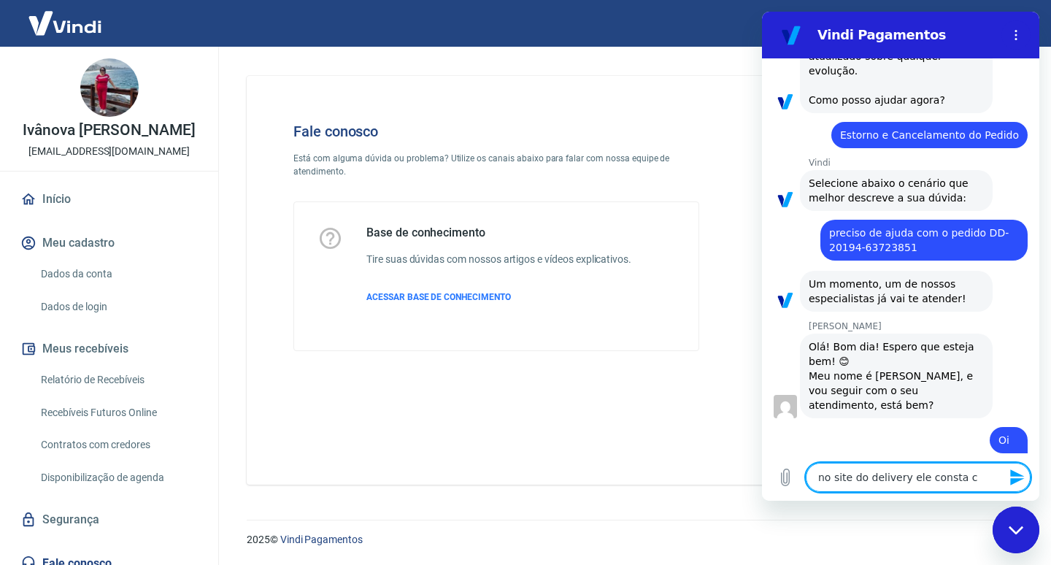
type textarea "no site do delivery ele consta co"
type textarea "x"
type textarea "no site do delivery ele consta com"
type textarea "x"
type textarea "no site do delivery ele consta como"
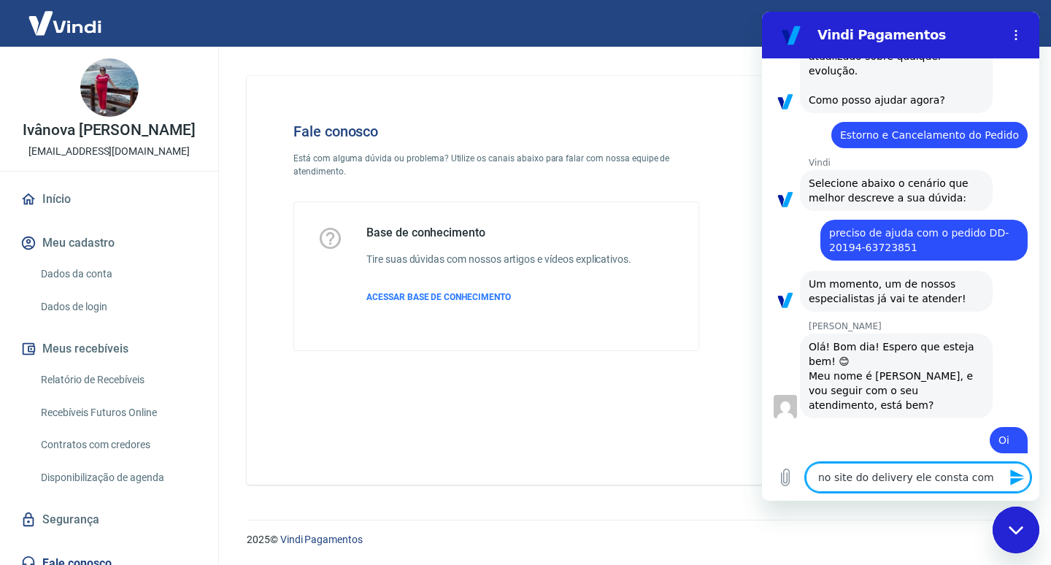
type textarea "x"
type textarea "no site do delivery ele consta como"
type textarea "x"
type textarea "no site do delivery ele consta como a"
type textarea "x"
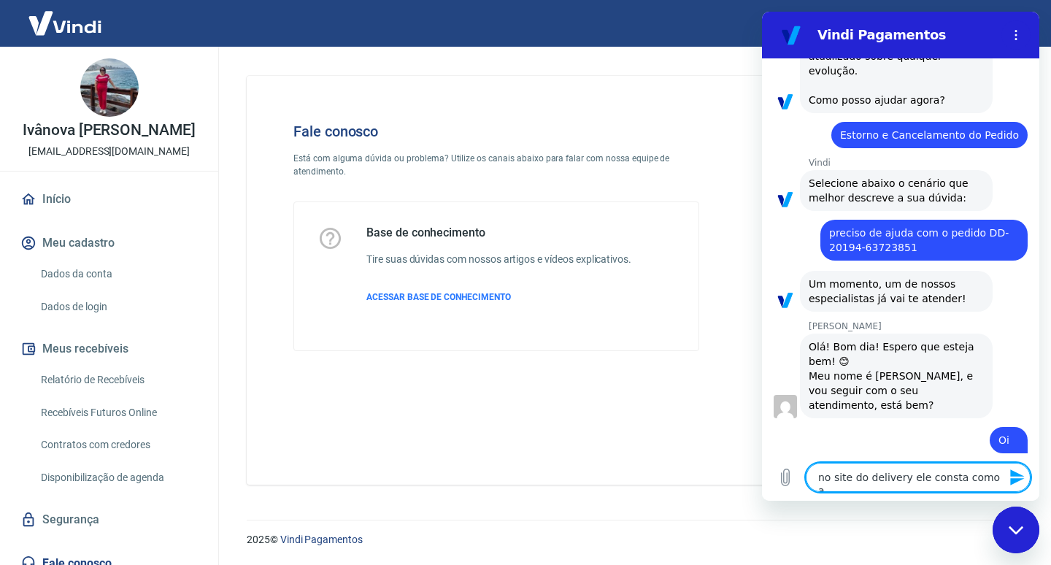
type textarea "no site do delivery ele consta como ap"
type textarea "x"
type textarea "no site do delivery ele consta como apr"
type textarea "x"
type textarea "no site do delivery ele consta como apro"
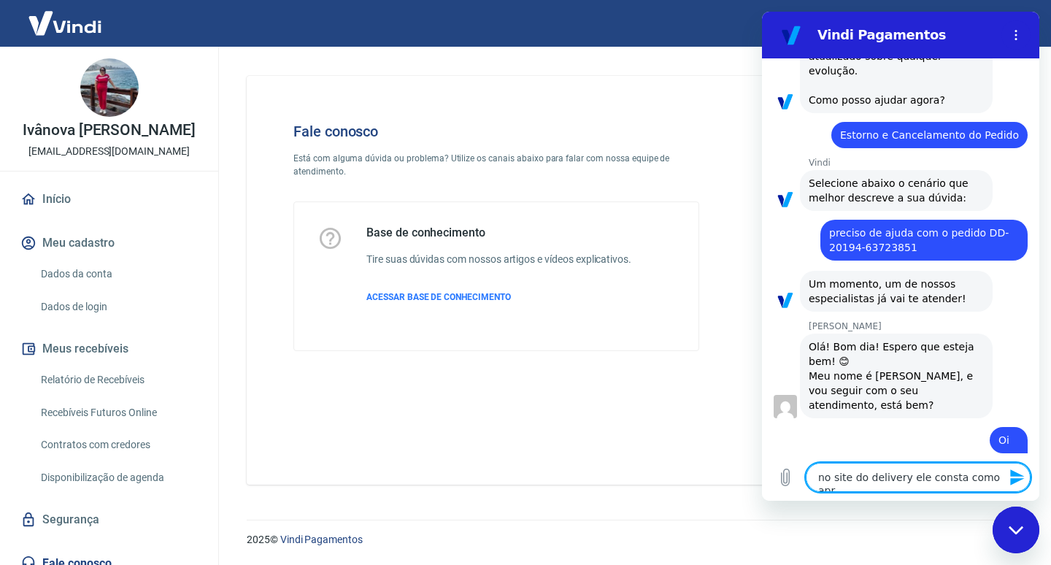
type textarea "x"
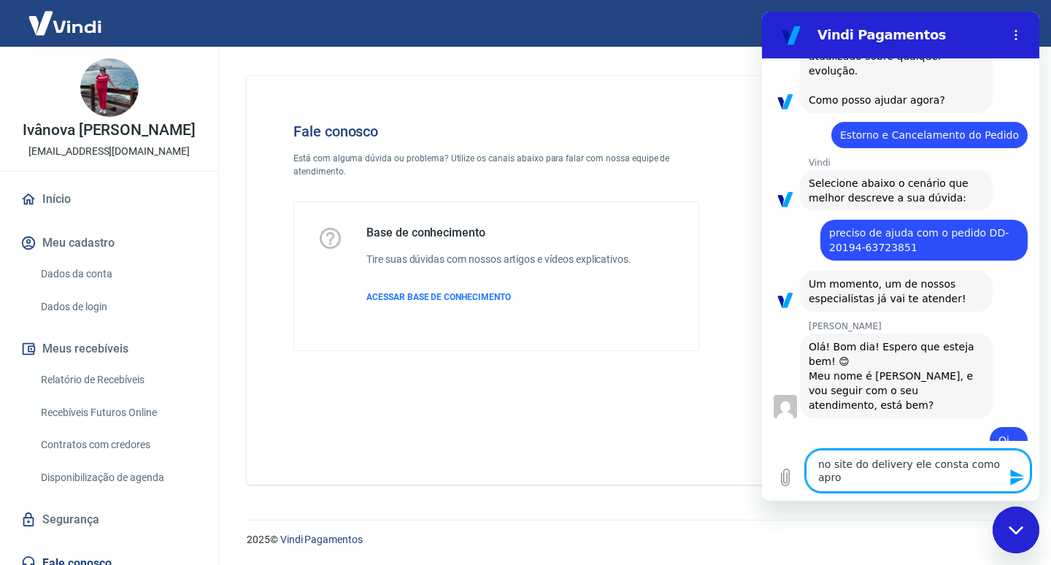
type textarea "no site do delivery ele consta como aprov"
type textarea "x"
type textarea "no site do delivery ele consta como aprova"
type textarea "x"
type textarea "no site do delivery ele consta como aprovad"
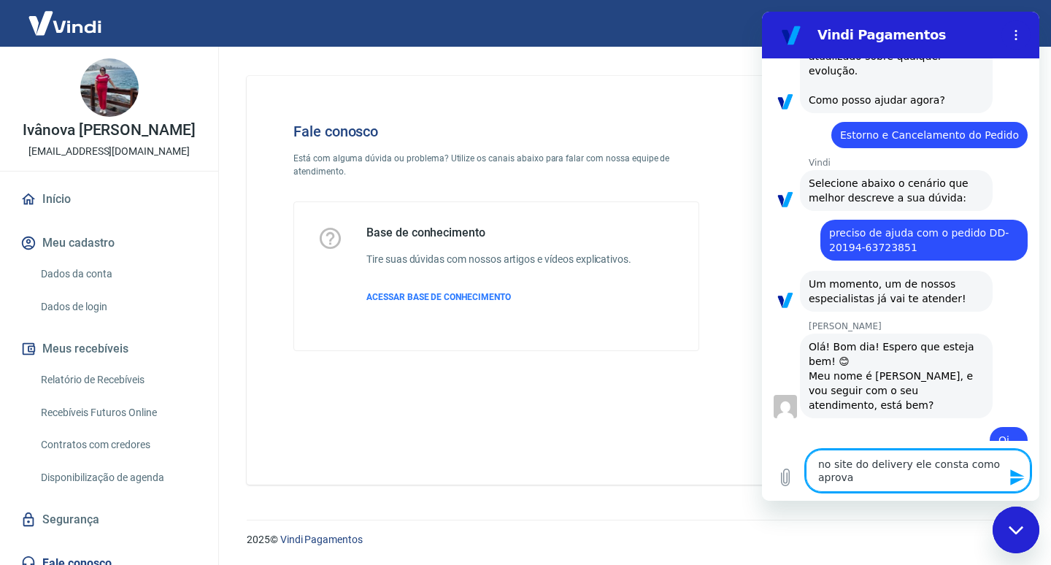
type textarea "x"
type textarea "no site do delivery ele consta como aprovado"
type textarea "x"
type textarea "no site do delivery ele consta como aprovado,"
type textarea "x"
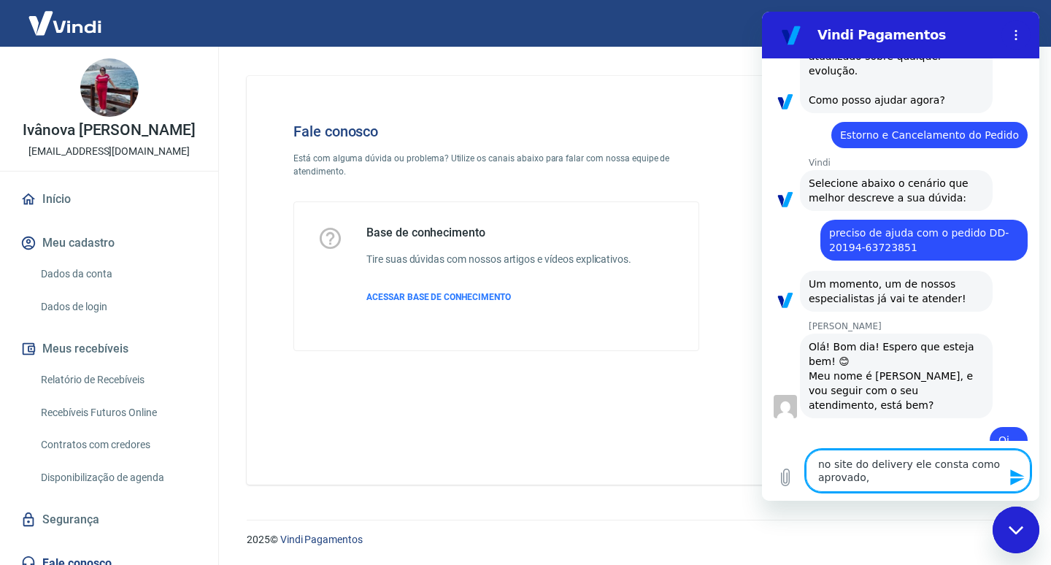
type textarea "no site do delivery ele consta como aprovado,"
type textarea "x"
type textarea "no site do delivery ele consta como aprovado, p"
type textarea "x"
type textarea "no site do delivery ele consta como aprovado, po"
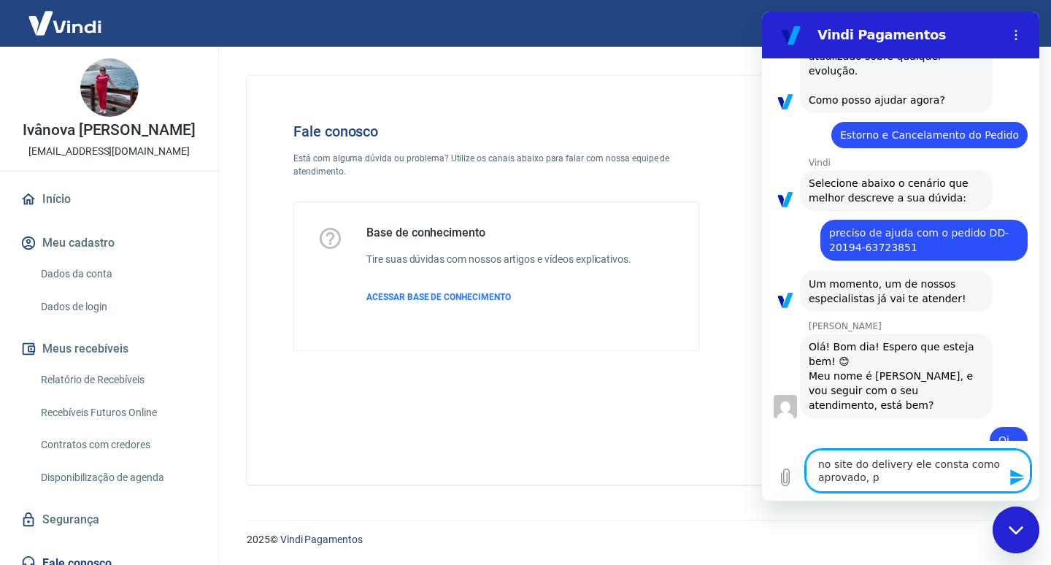
type textarea "x"
type textarea "no site do delivery ele consta como aprovado, por"
type textarea "x"
type textarea "no site do delivery ele consta como aprovado, poré"
type textarea "x"
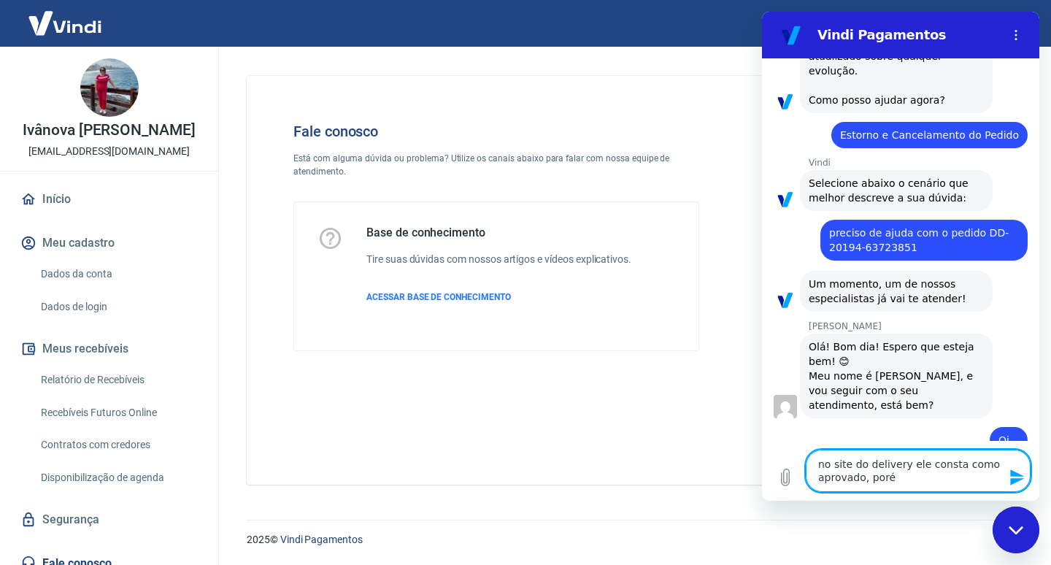
type textarea "no site do delivery ele consta como aprovado, porém"
type textarea "x"
type textarea "no site do delivery ele consta como aprovado, porém"
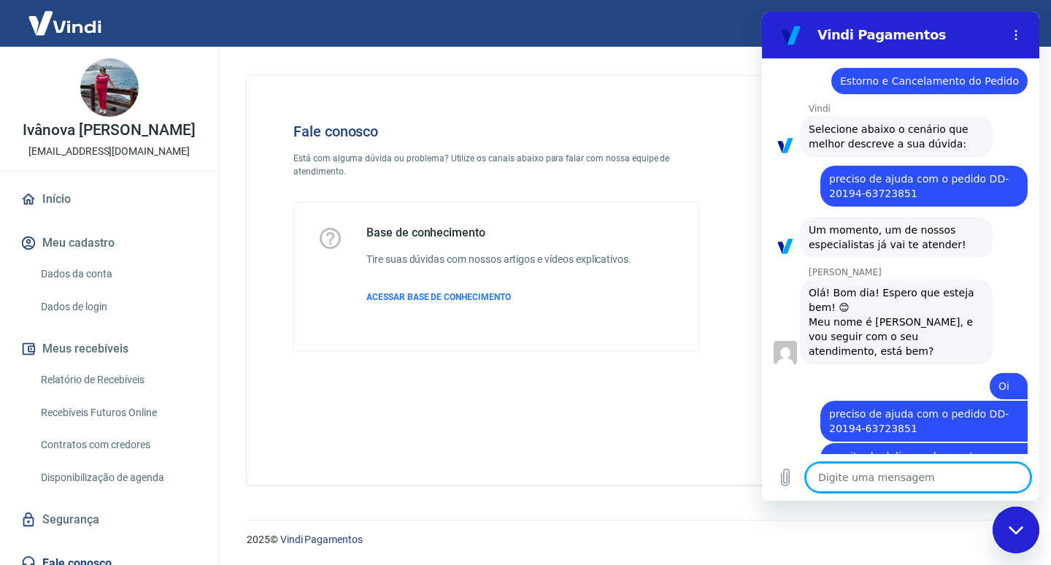
scroll to position [514, 0]
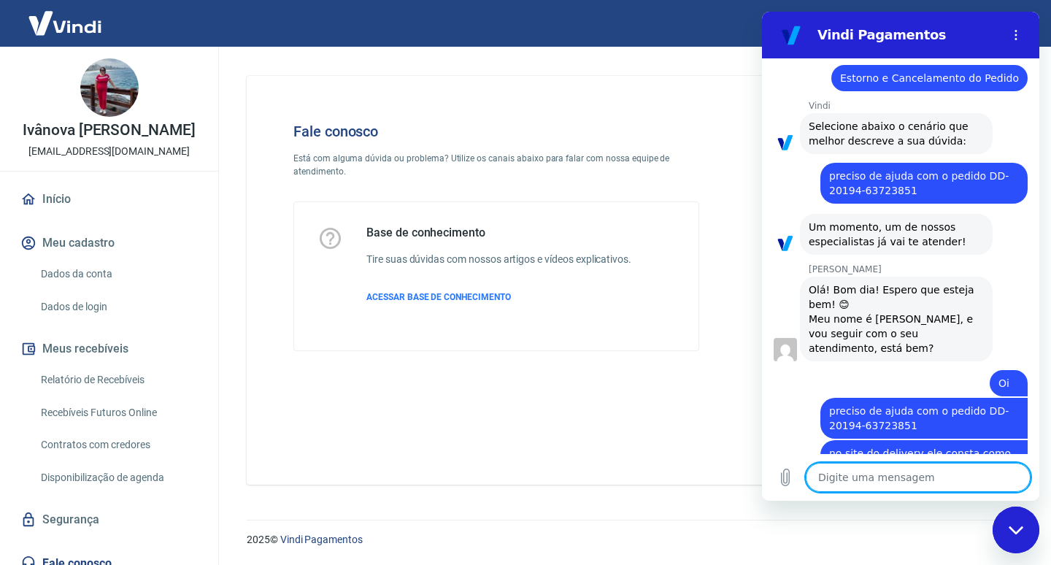
click at [882, 482] on textarea at bounding box center [918, 477] width 225 height 29
click at [879, 475] on textarea at bounding box center [918, 477] width 225 height 29
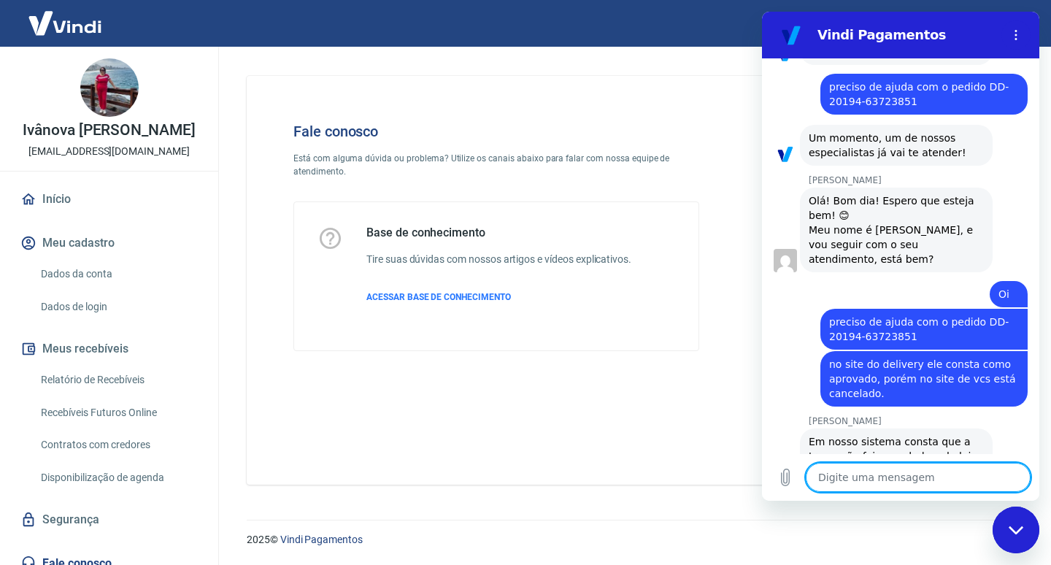
scroll to position [606, 0]
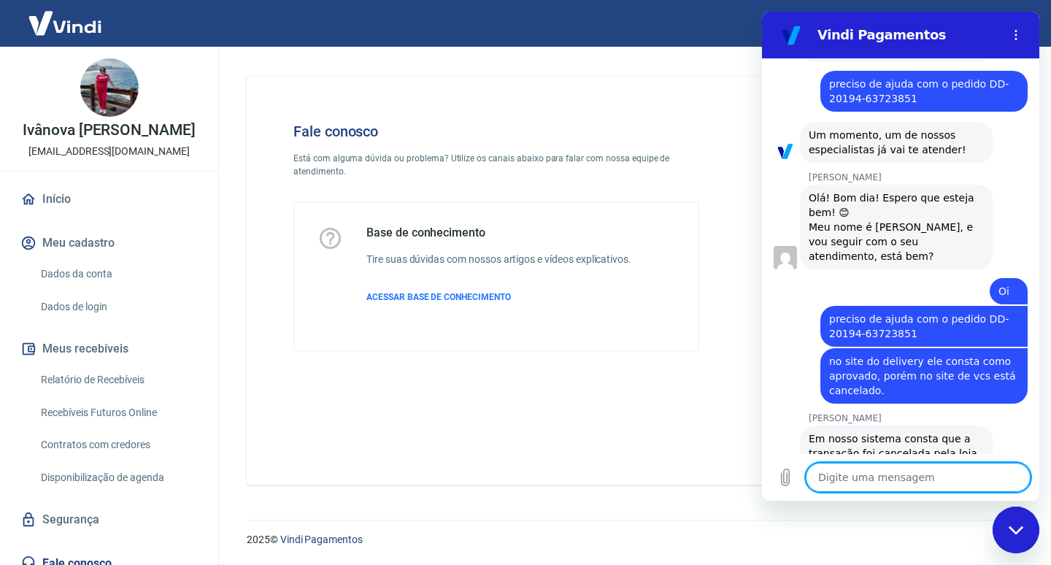
click at [882, 479] on textarea at bounding box center [918, 477] width 225 height 29
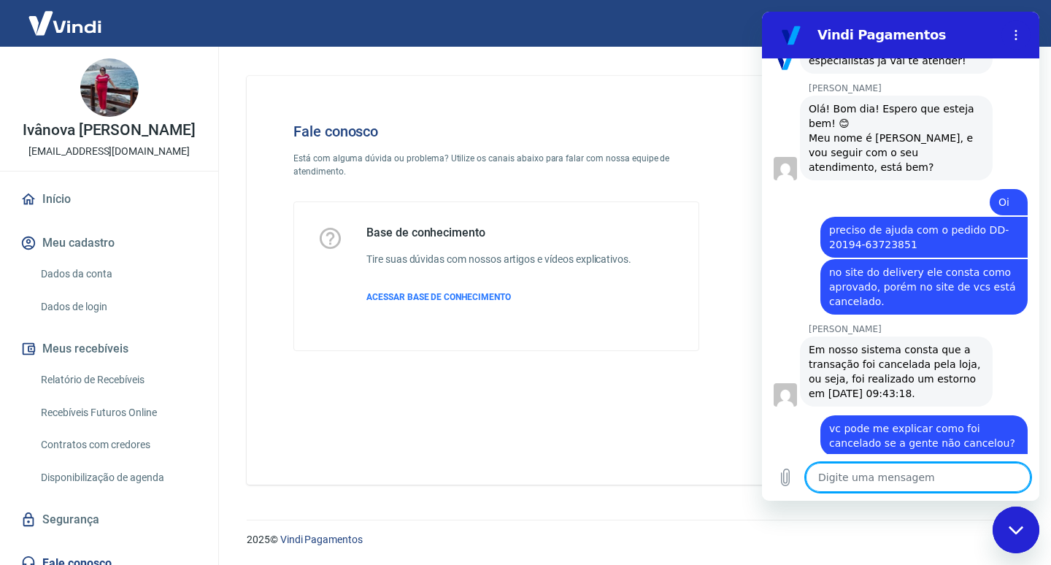
scroll to position [698, 0]
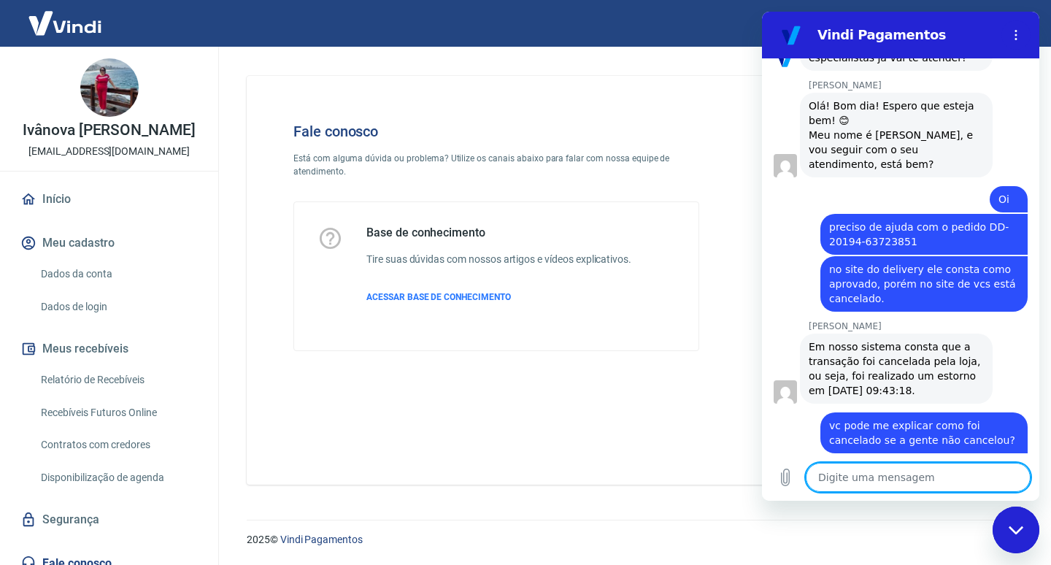
click at [866, 482] on textarea at bounding box center [918, 477] width 225 height 29
drag, startPoint x: 833, startPoint y: 479, endPoint x: 824, endPoint y: 480, distance: 9.5
click at [824, 479] on textarea at bounding box center [918, 477] width 225 height 29
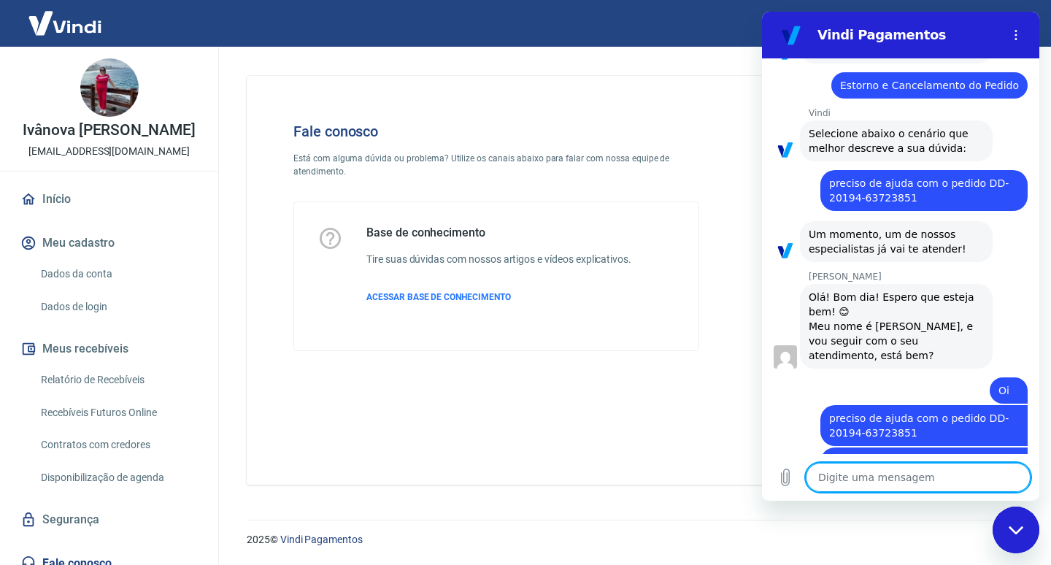
scroll to position [892, 0]
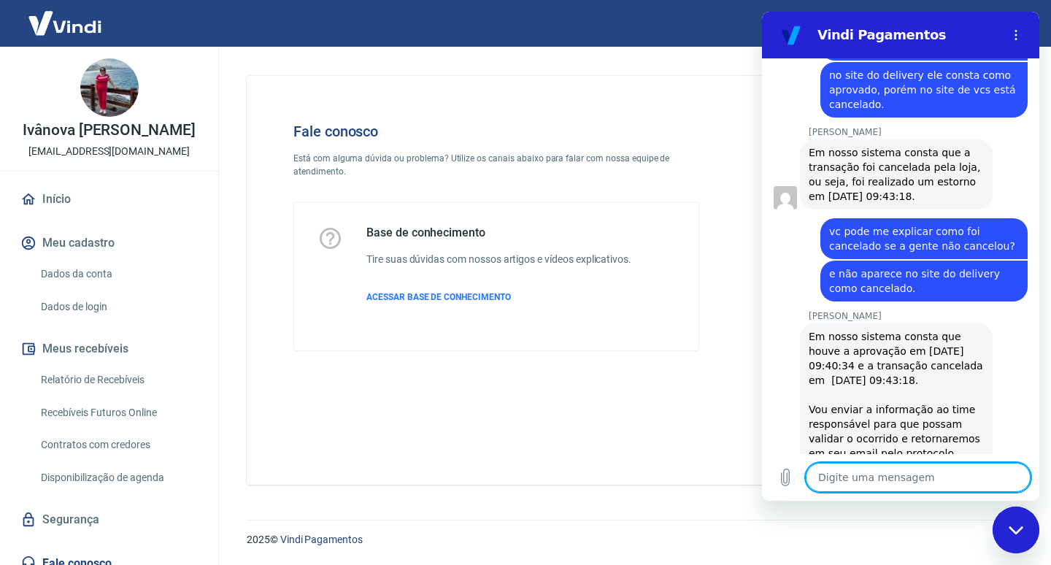
click at [865, 479] on textarea at bounding box center [918, 477] width 225 height 29
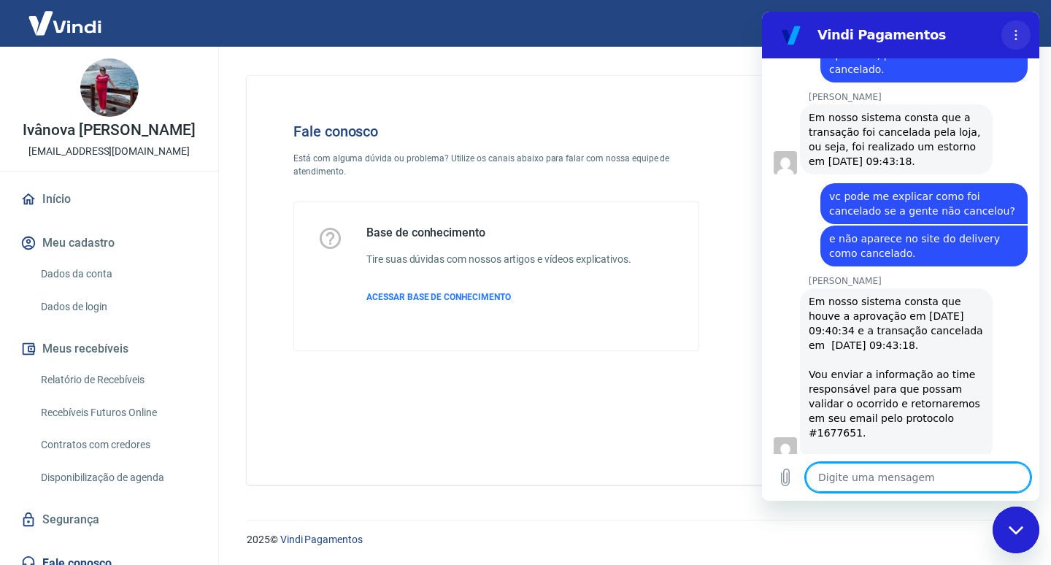
scroll to position [990, 0]
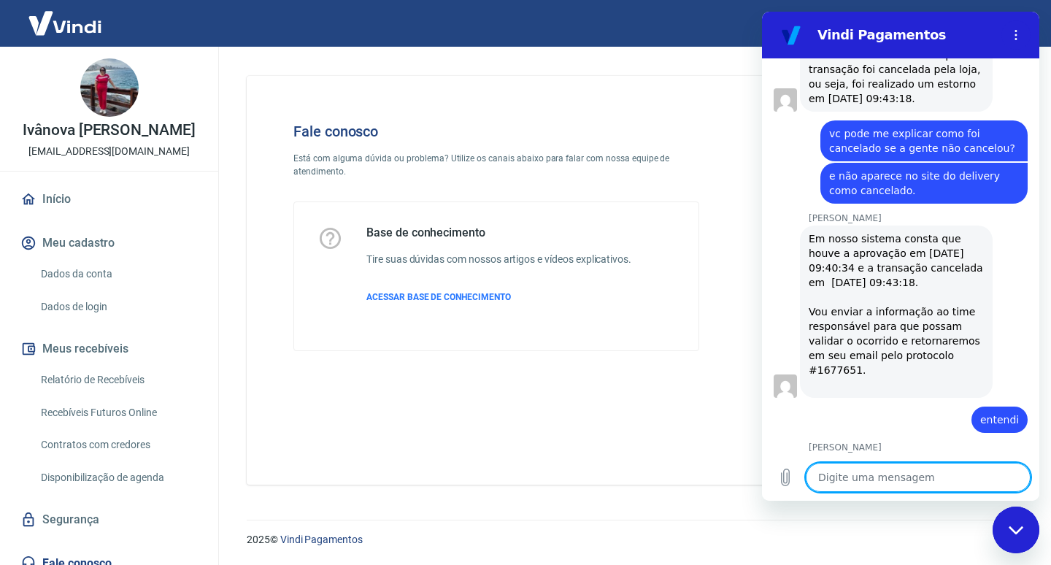
click at [828, 474] on textarea at bounding box center [918, 477] width 225 height 29
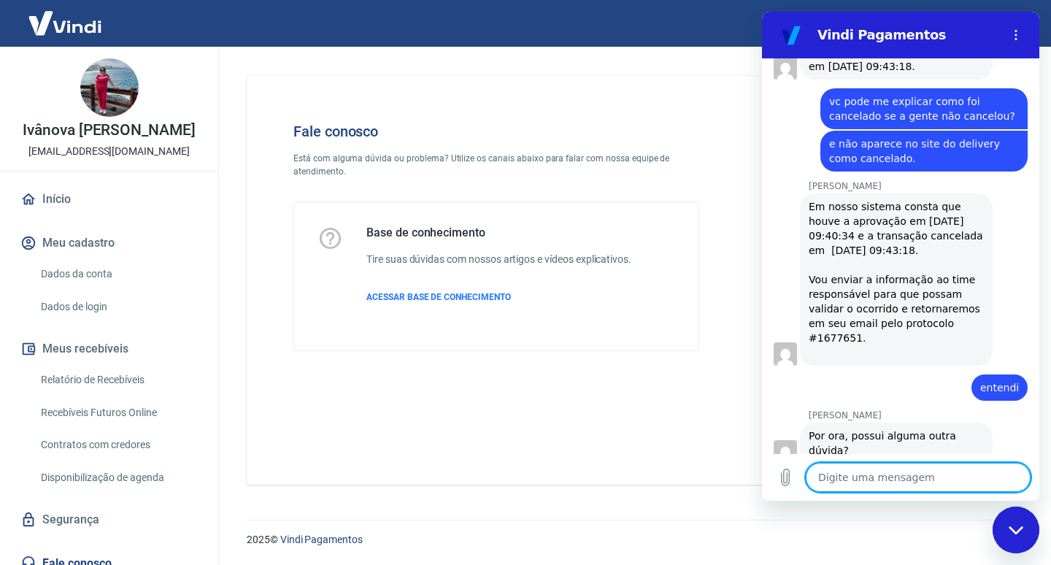
scroll to position [1025, 0]
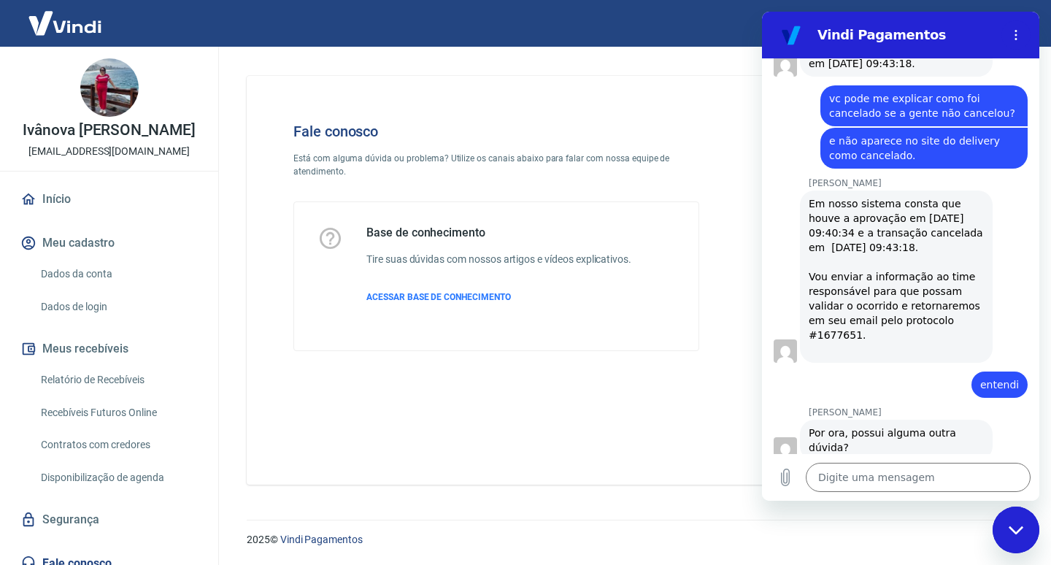
drag, startPoint x: 809, startPoint y: 277, endPoint x: 863, endPoint y: 278, distance: 54.0
click at [863, 278] on div "Em nosso sistema consta que houve a aprovação em [DATE] 09:40:34 e a transação …" at bounding box center [896, 276] width 175 height 161
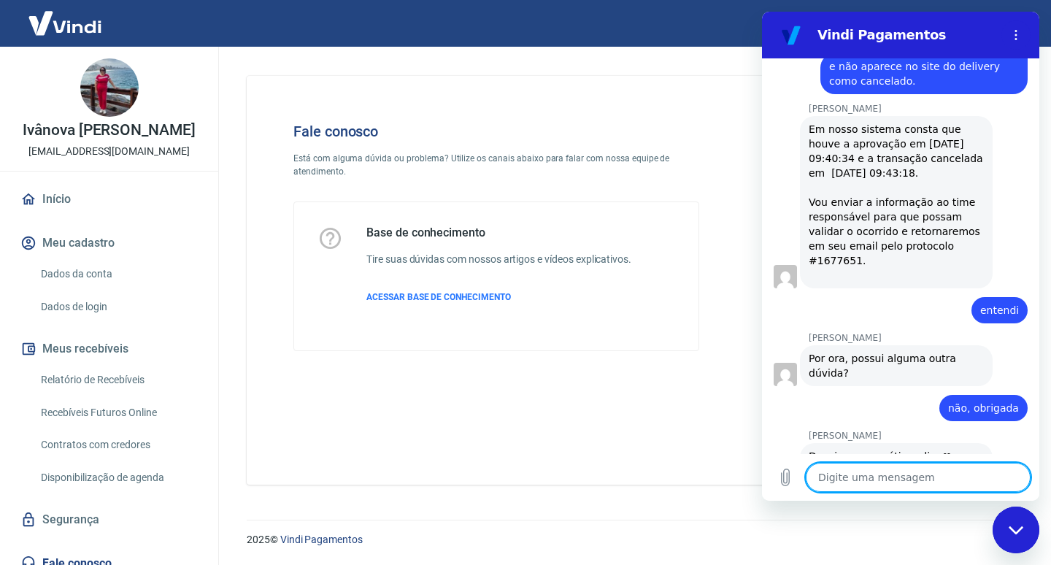
scroll to position [1103, 0]
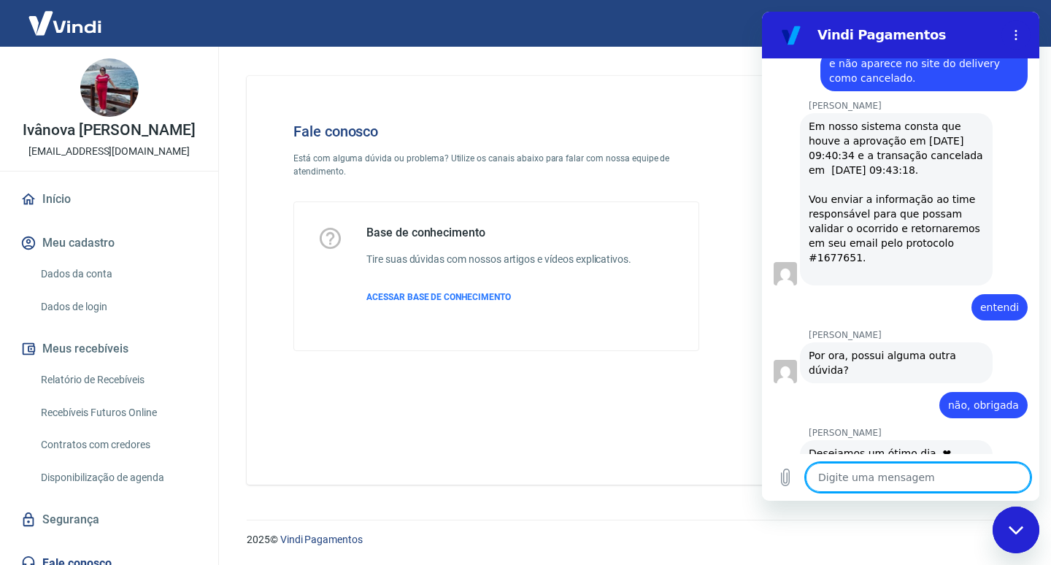
click at [727, 445] on div "Fale conosco Está com alguma dúvida ou problema? Utilize os canais abaixo para …" at bounding box center [631, 280] width 769 height 409
